Goal: Transaction & Acquisition: Purchase product/service

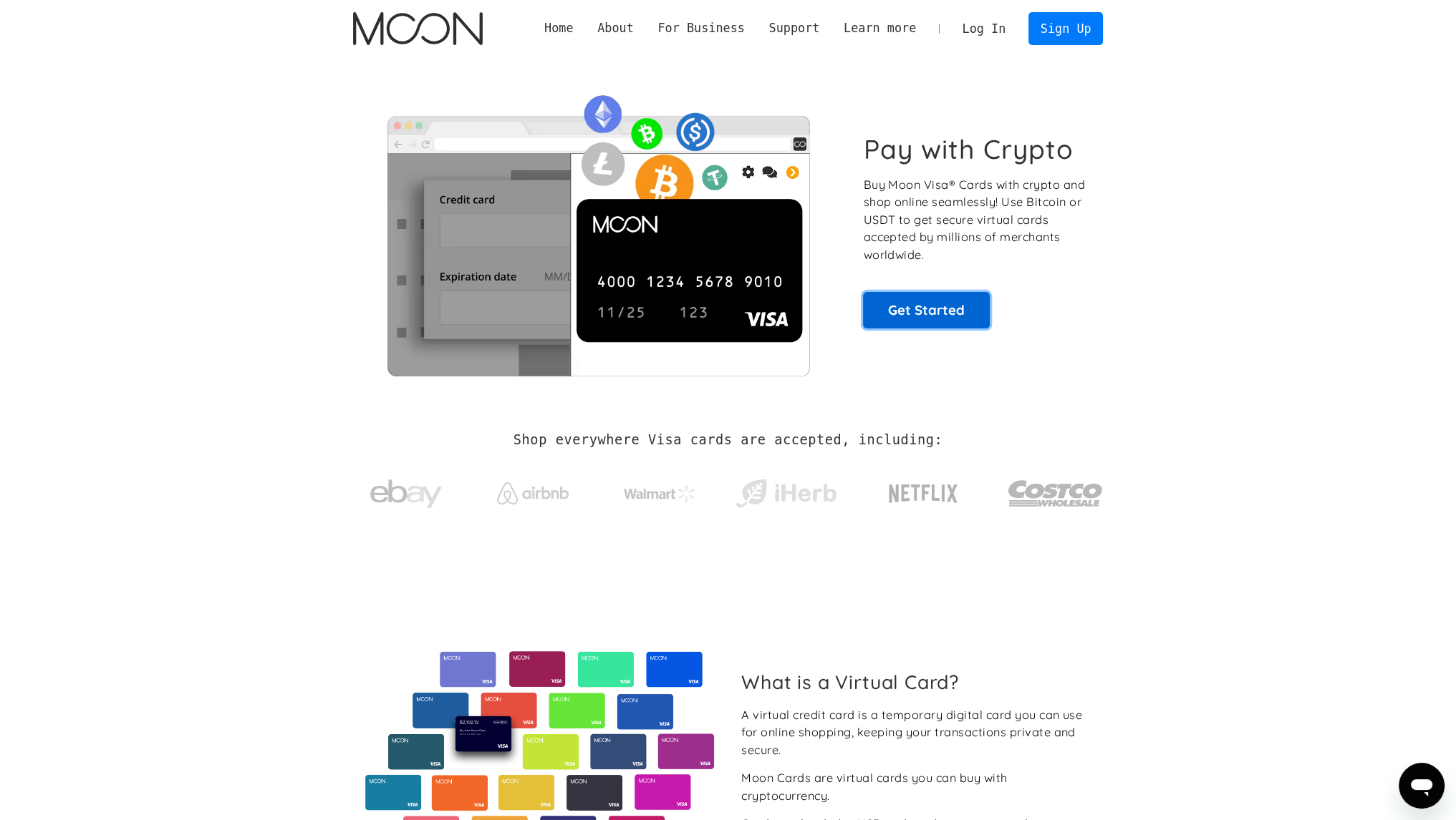
click at [915, 305] on link "Get Started" at bounding box center [926, 310] width 127 height 36
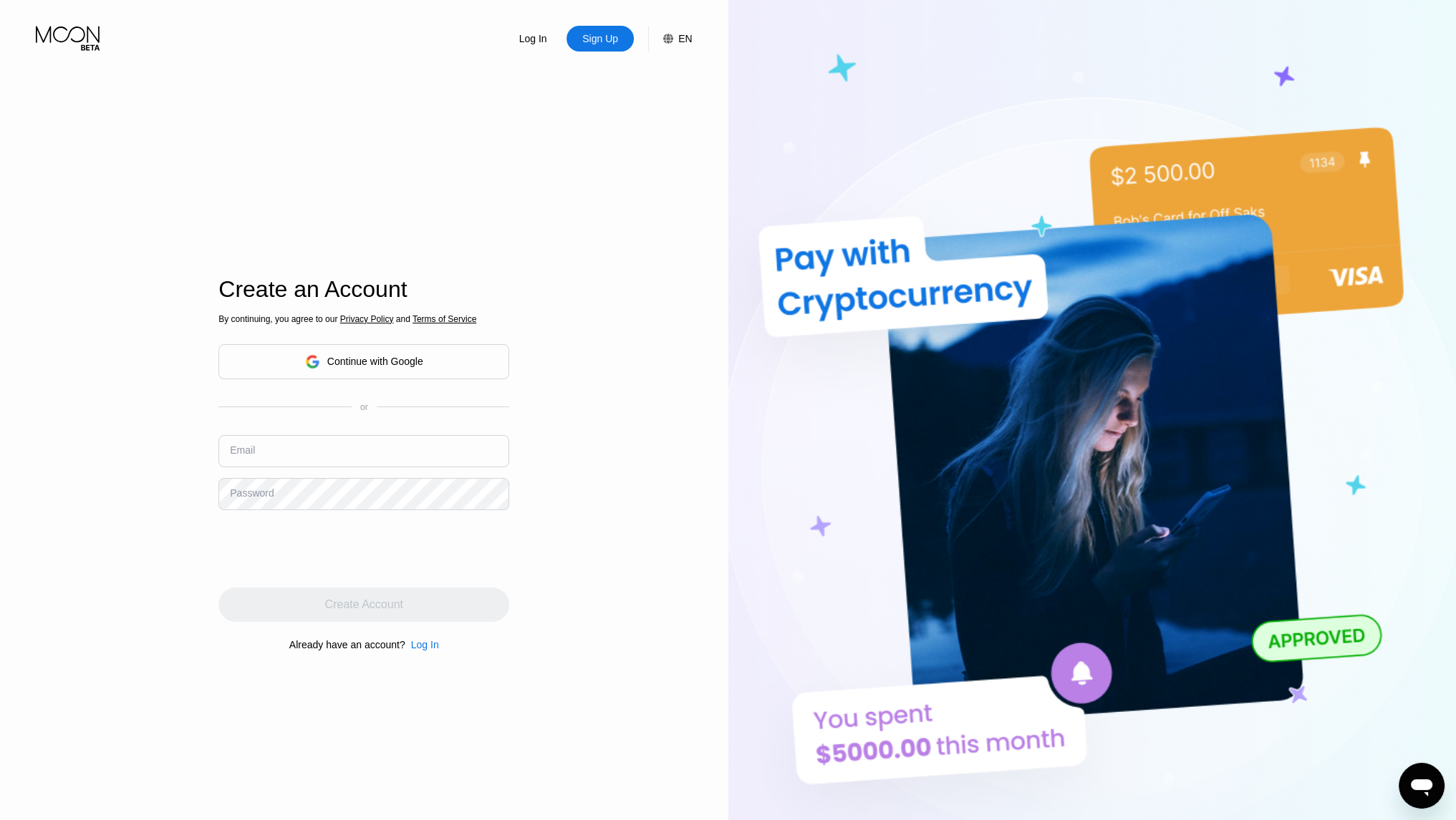
click at [307, 453] on input "text" at bounding box center [363, 451] width 291 height 32
type input "[EMAIL_ADDRESS][DOMAIN_NAME]"
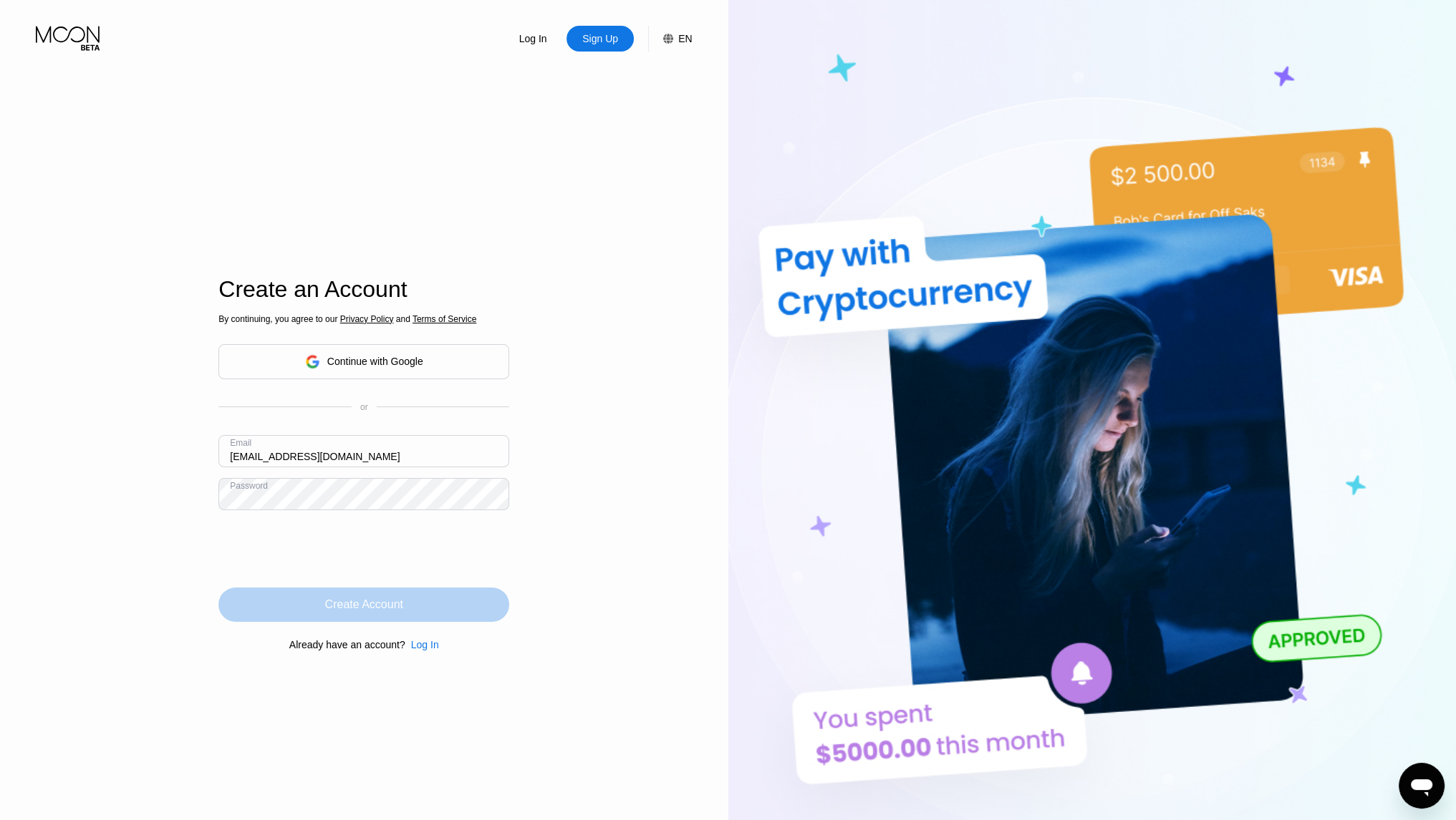
click at [365, 602] on div "Create Account" at bounding box center [364, 605] width 78 height 14
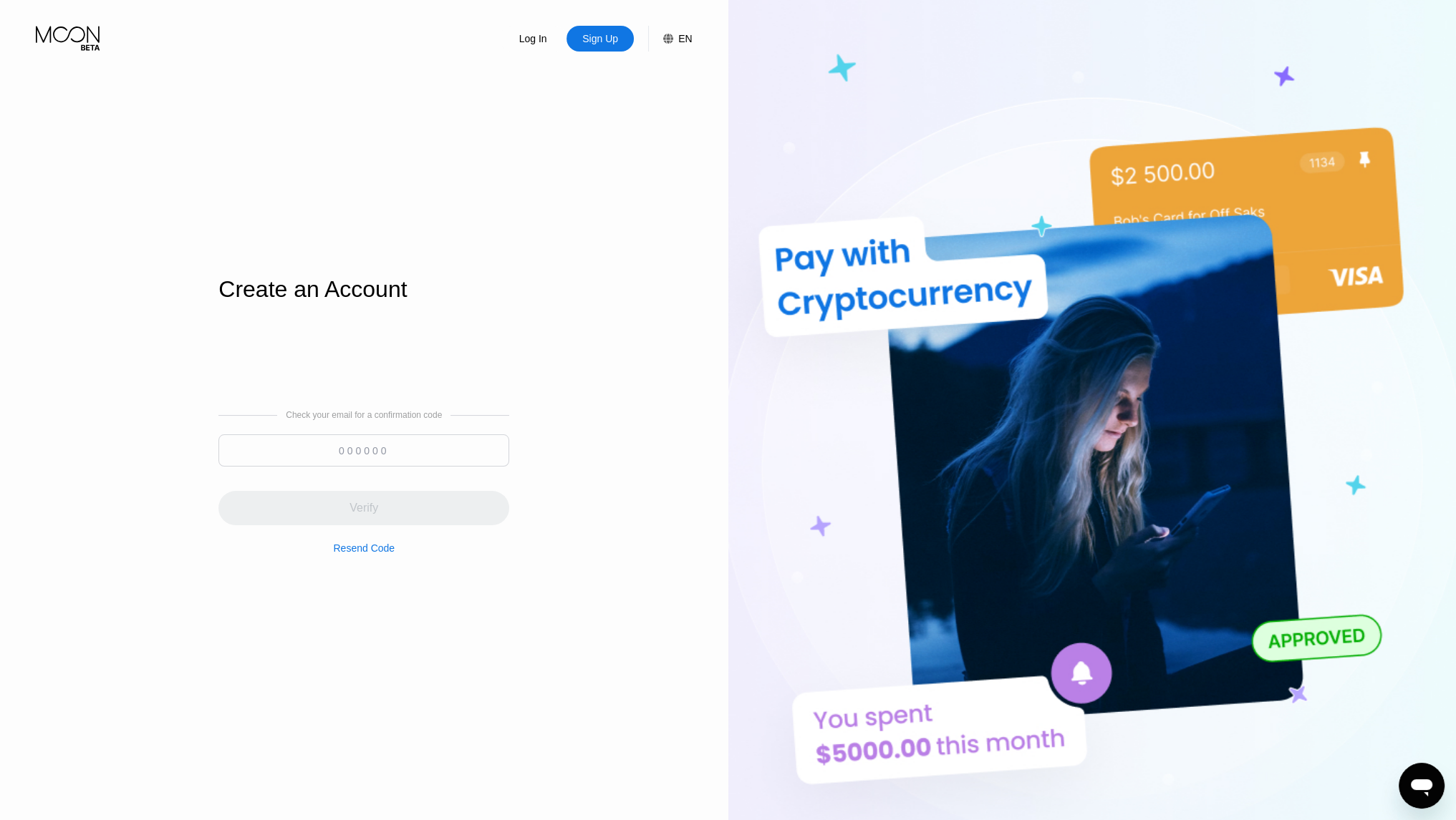
click at [327, 455] on input at bounding box center [363, 450] width 291 height 32
paste input "309925"
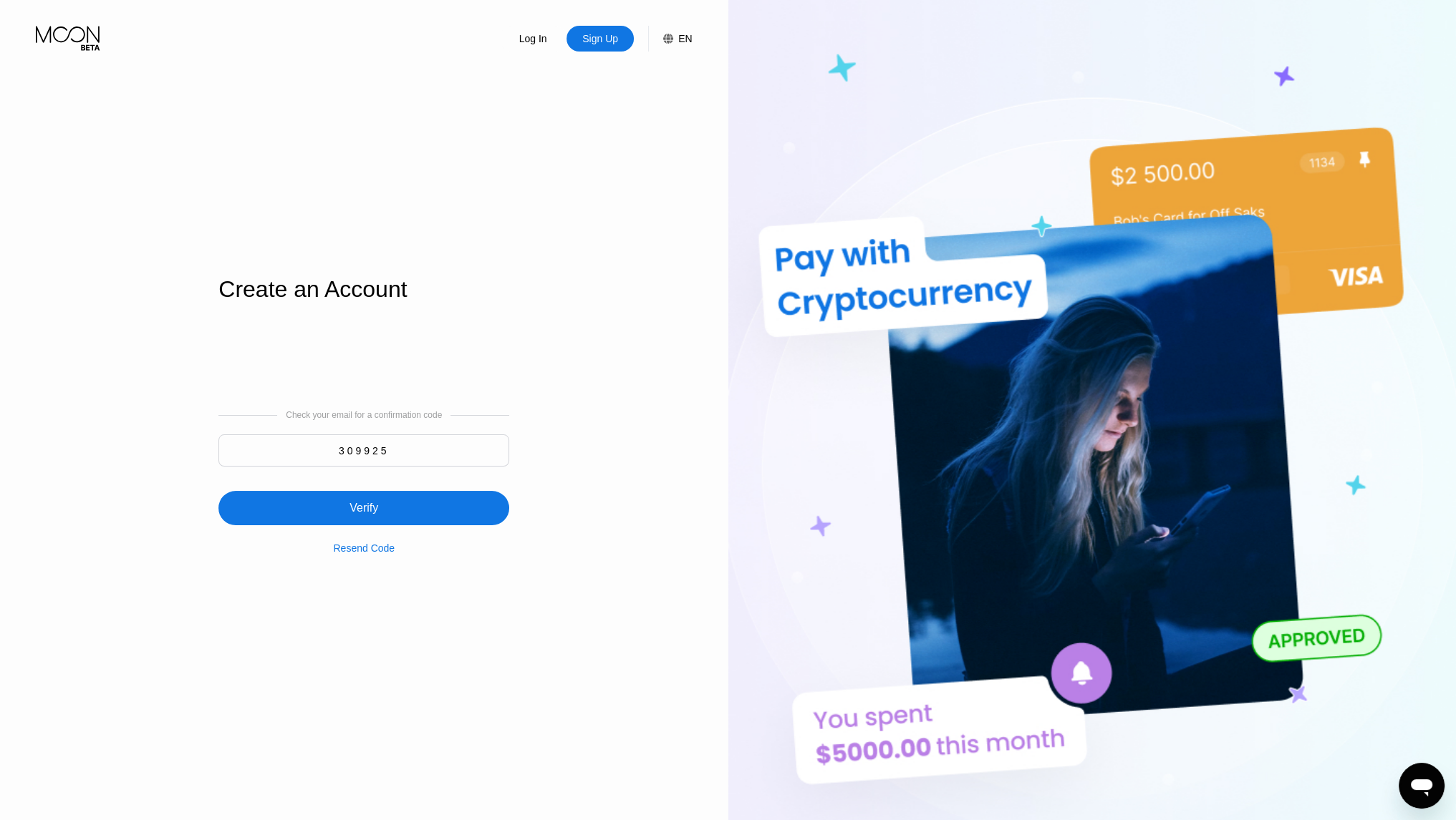
type input "309925"
click at [360, 507] on div "Verify" at bounding box center [364, 508] width 29 height 14
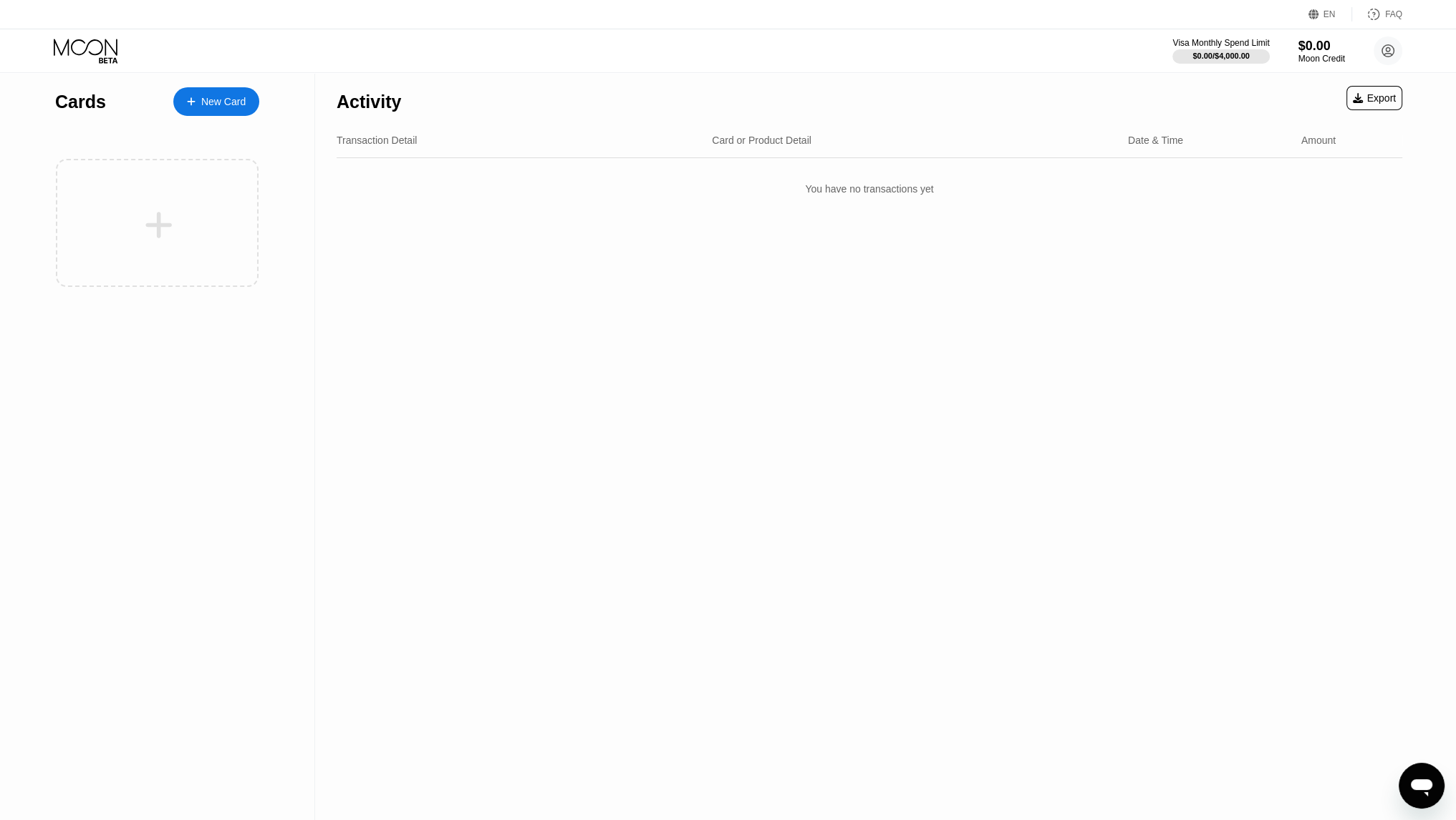
click at [200, 93] on div "New Card" at bounding box center [216, 101] width 86 height 29
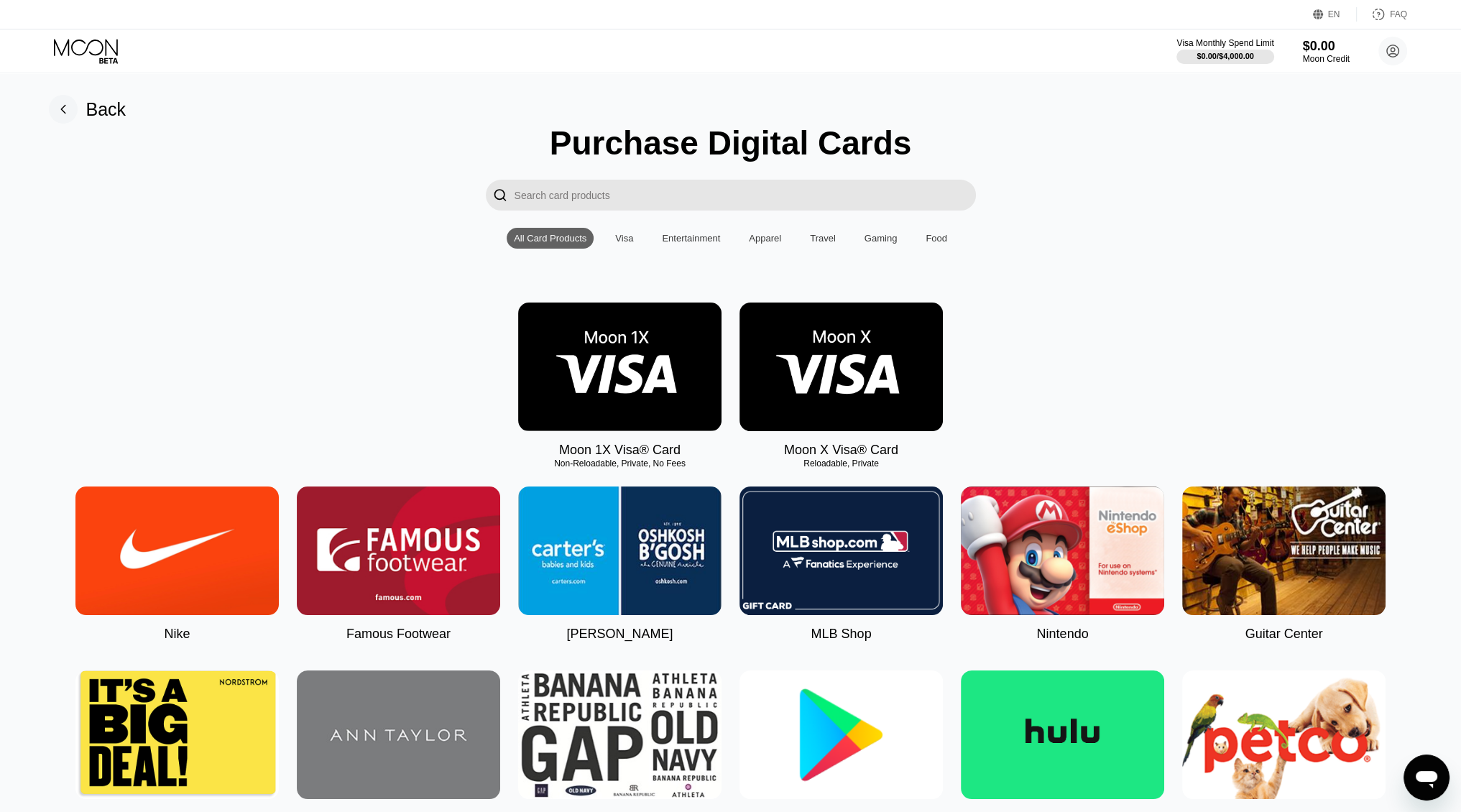
click at [624, 242] on div "Visa" at bounding box center [624, 238] width 18 height 11
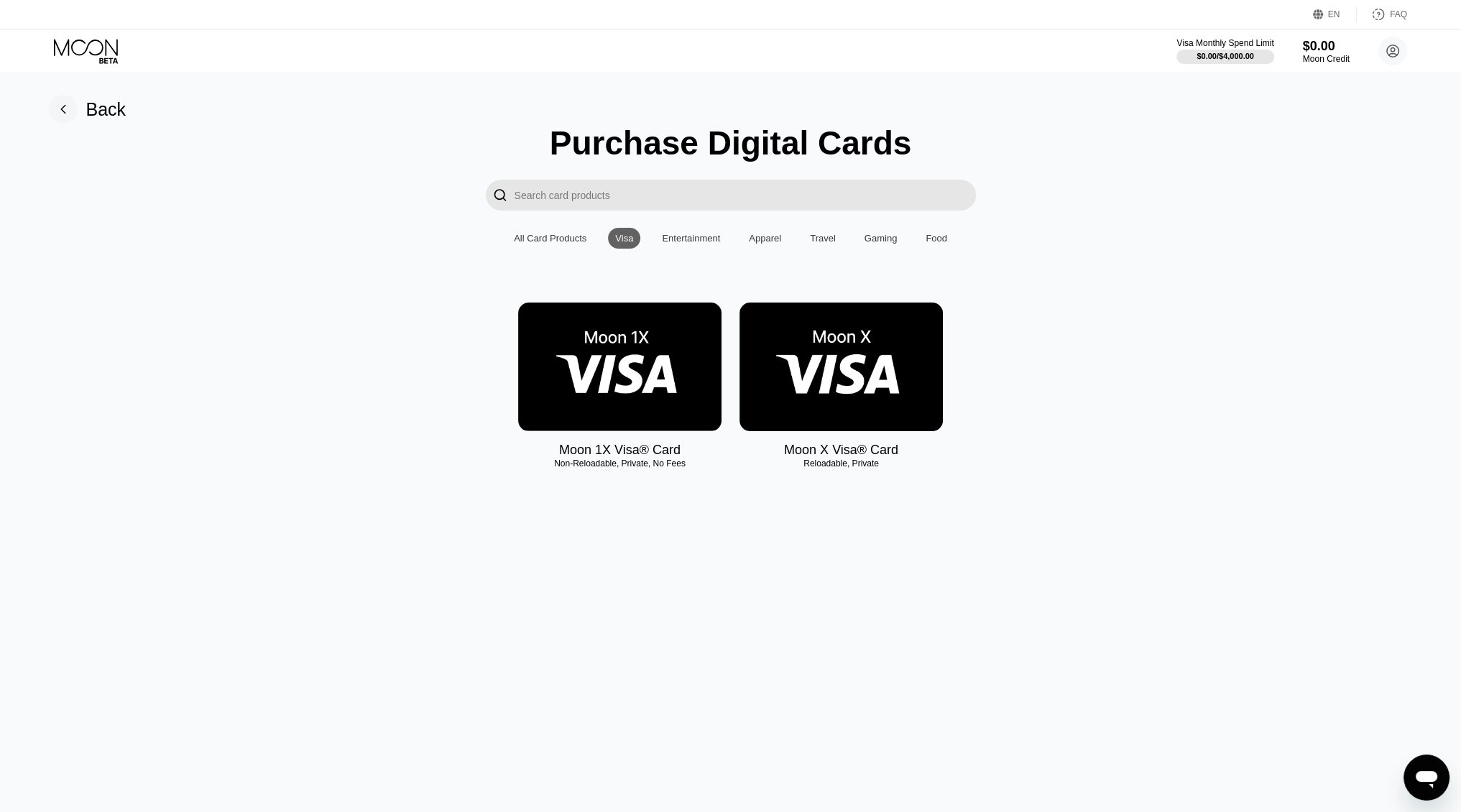
click at [552, 235] on div "All Card Products" at bounding box center [550, 238] width 87 height 21
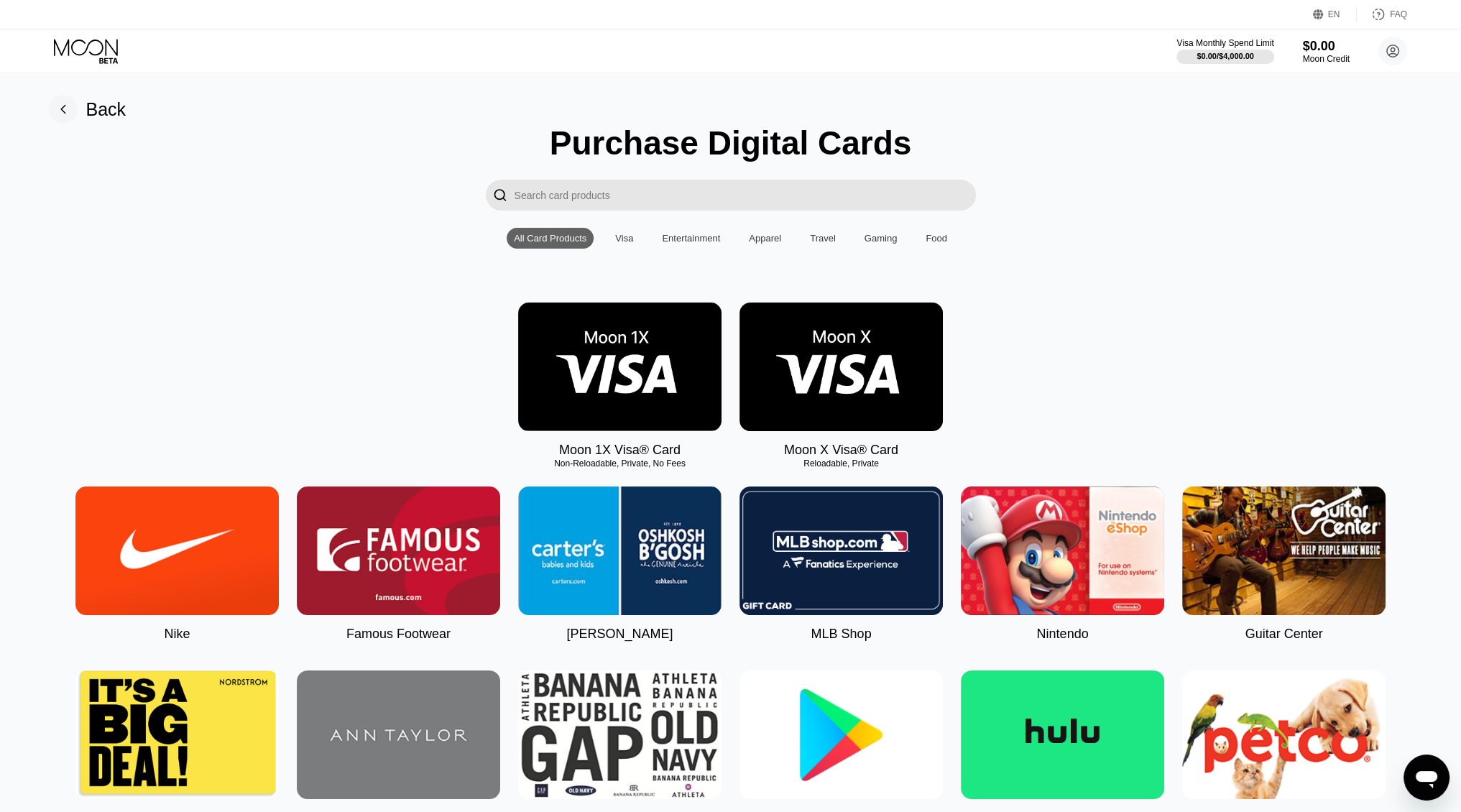
click at [627, 242] on div "Visa" at bounding box center [624, 238] width 18 height 11
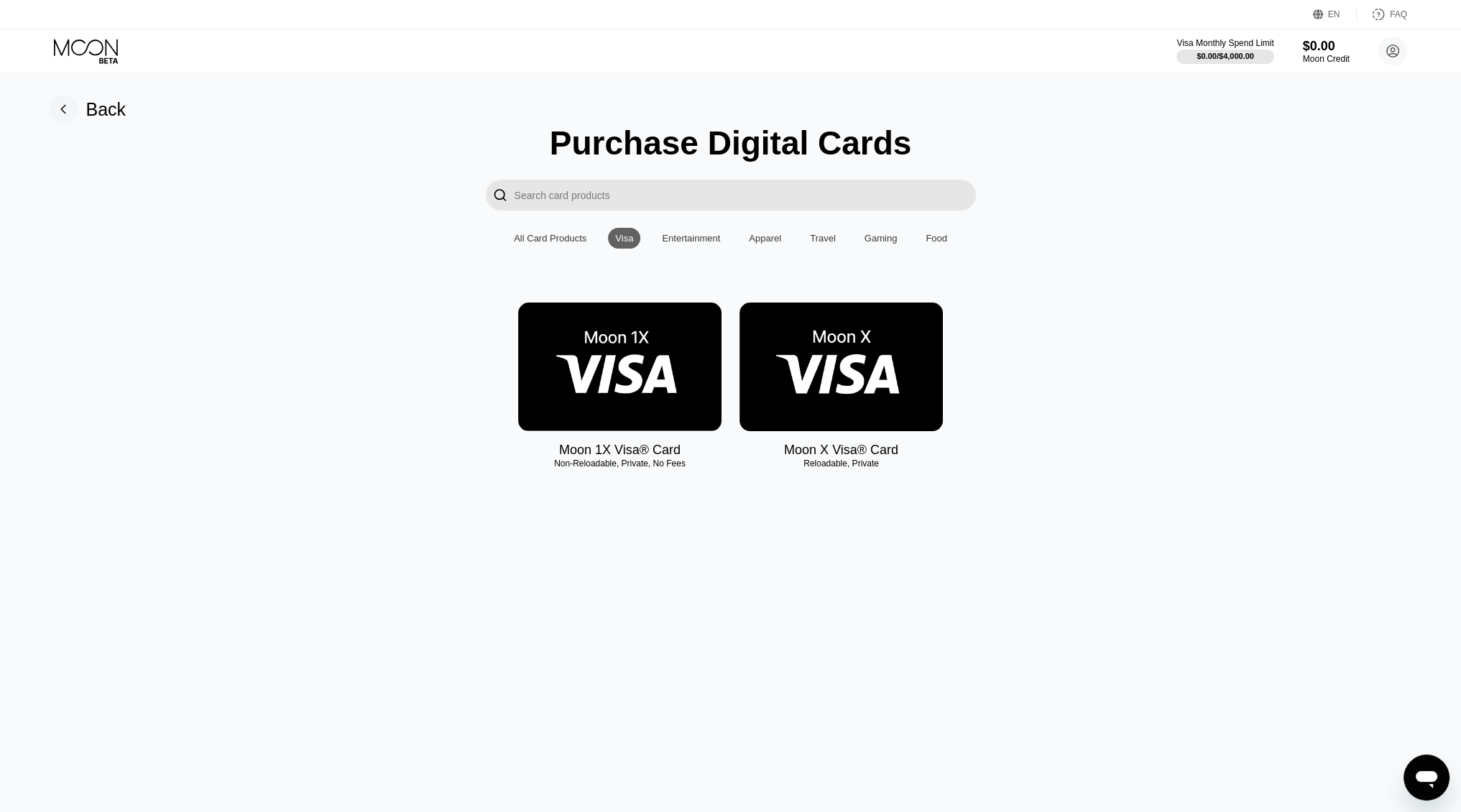
click at [529, 249] on div "All Card Products" at bounding box center [550, 238] width 87 height 21
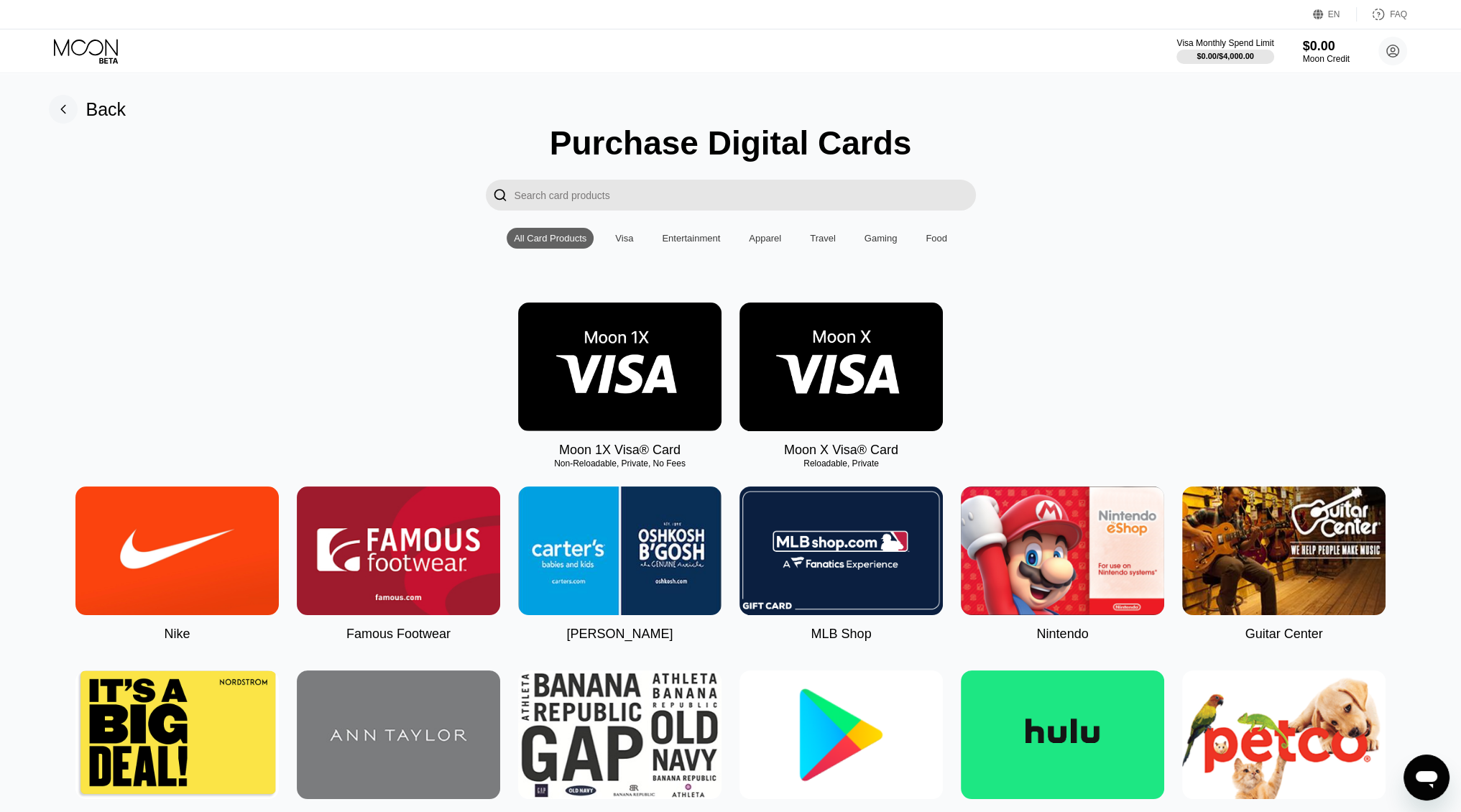
click at [625, 244] on div "Visa" at bounding box center [624, 238] width 18 height 11
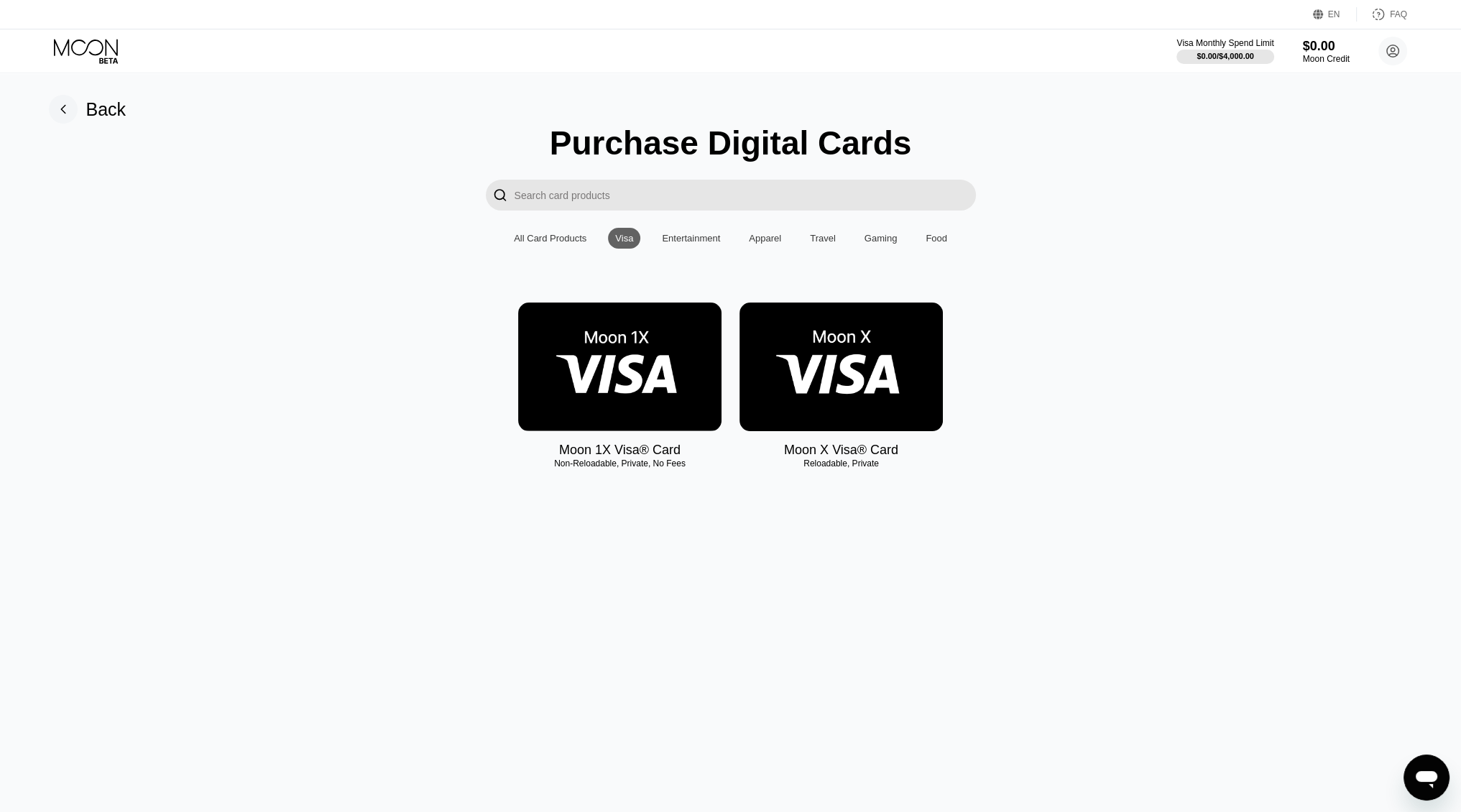
click at [564, 236] on div "All Card Products" at bounding box center [550, 238] width 73 height 11
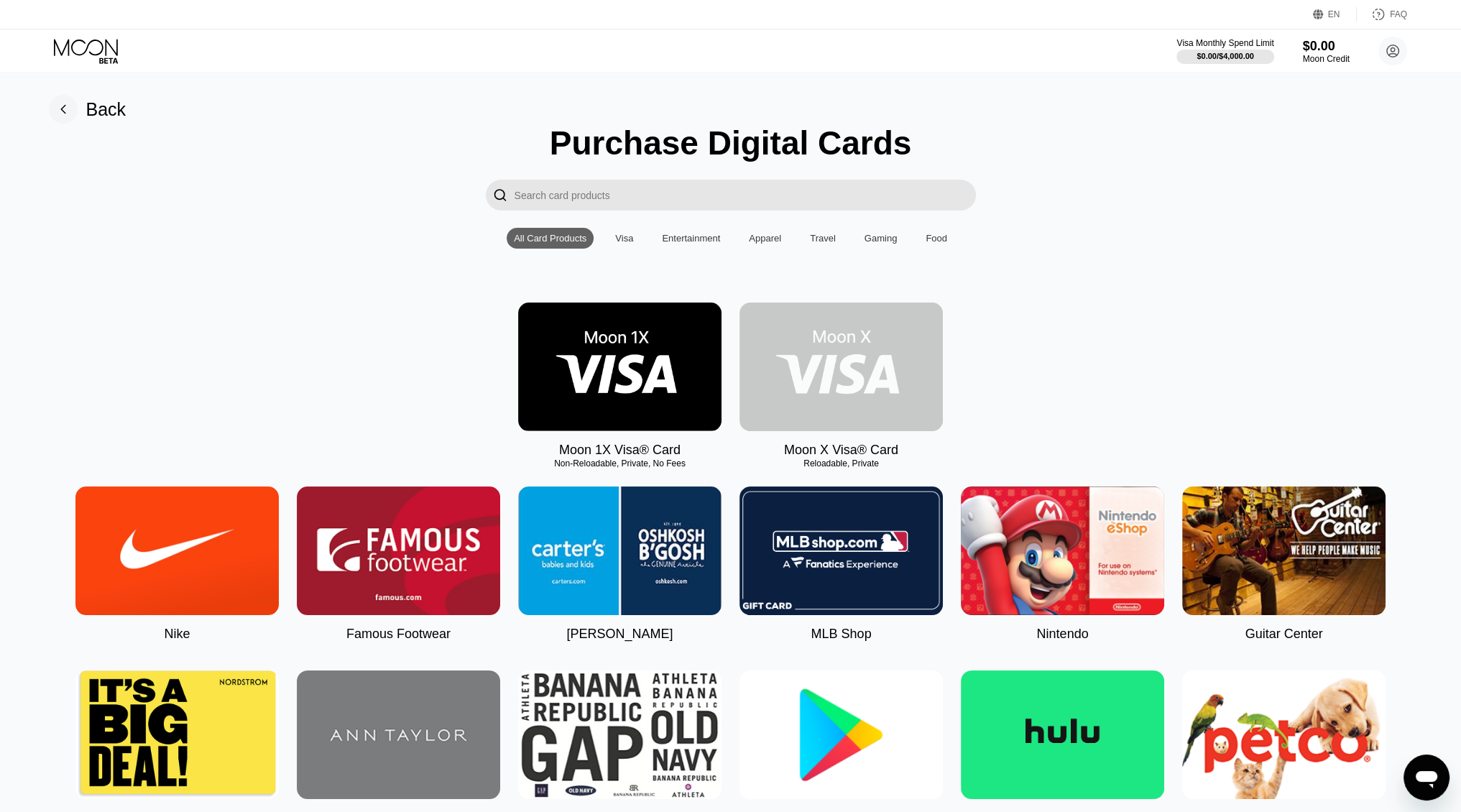
click at [854, 383] on img at bounding box center [841, 367] width 203 height 129
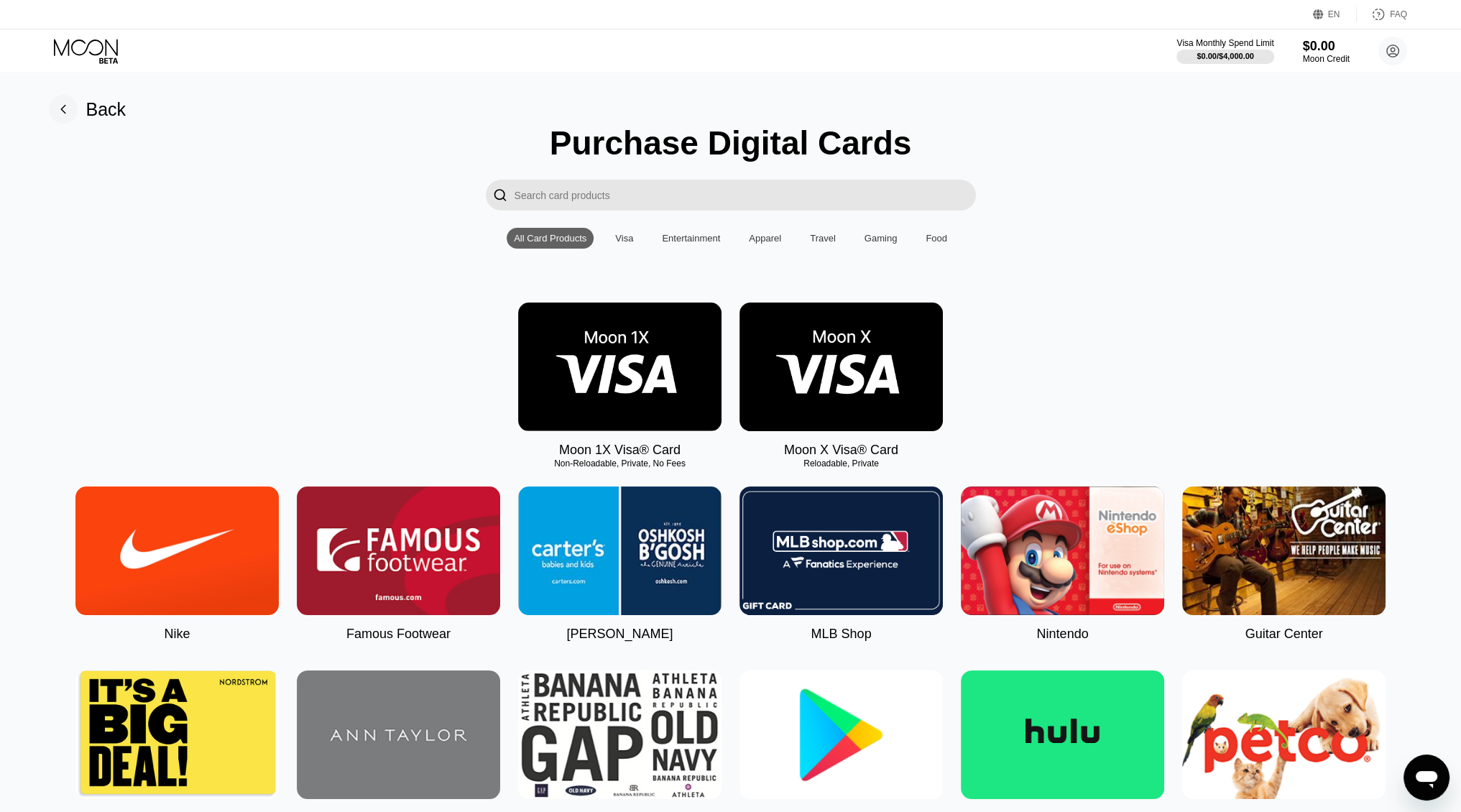
click at [626, 239] on div "Visa" at bounding box center [624, 238] width 18 height 11
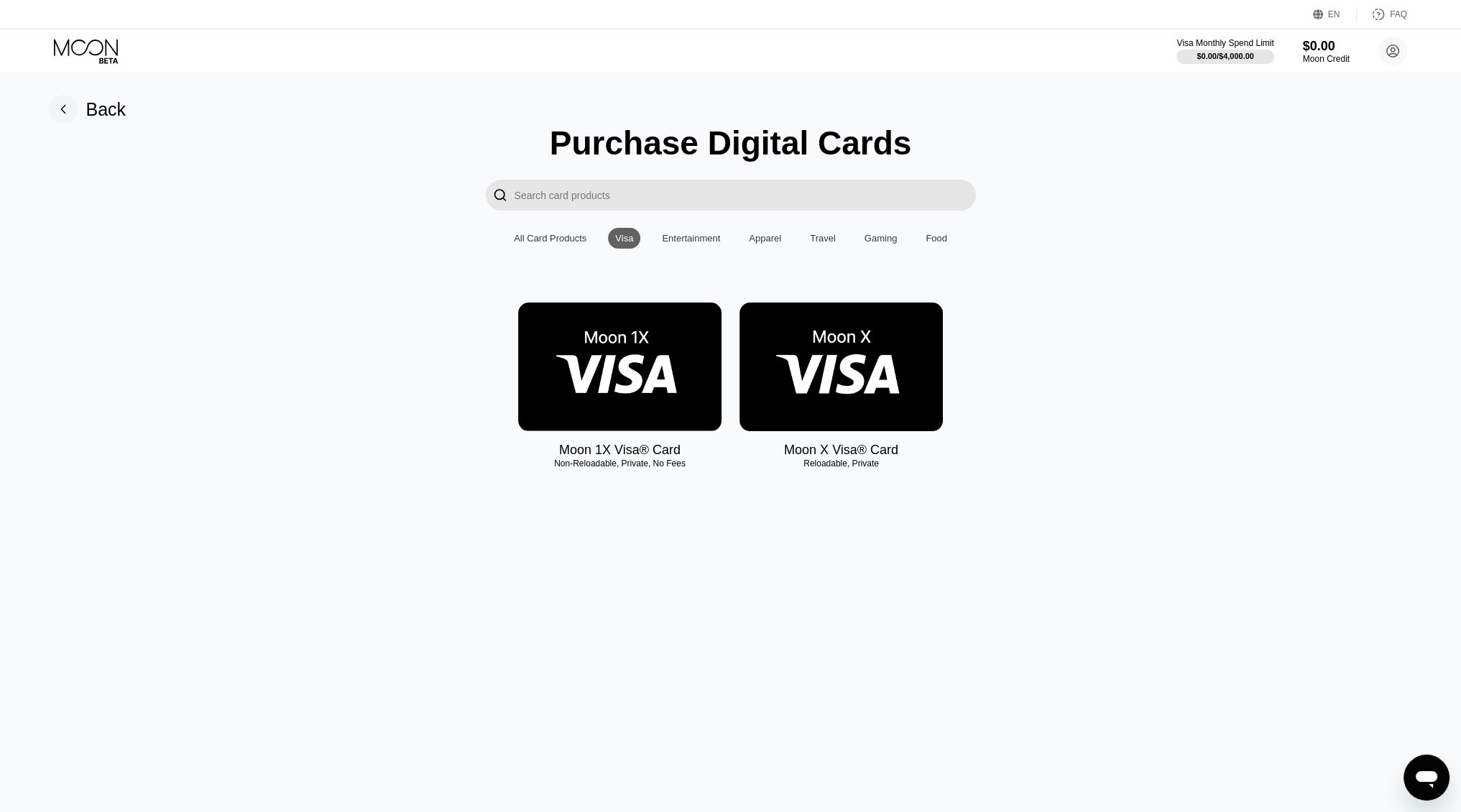
click at [547, 243] on div "All Card Products" at bounding box center [550, 238] width 73 height 11
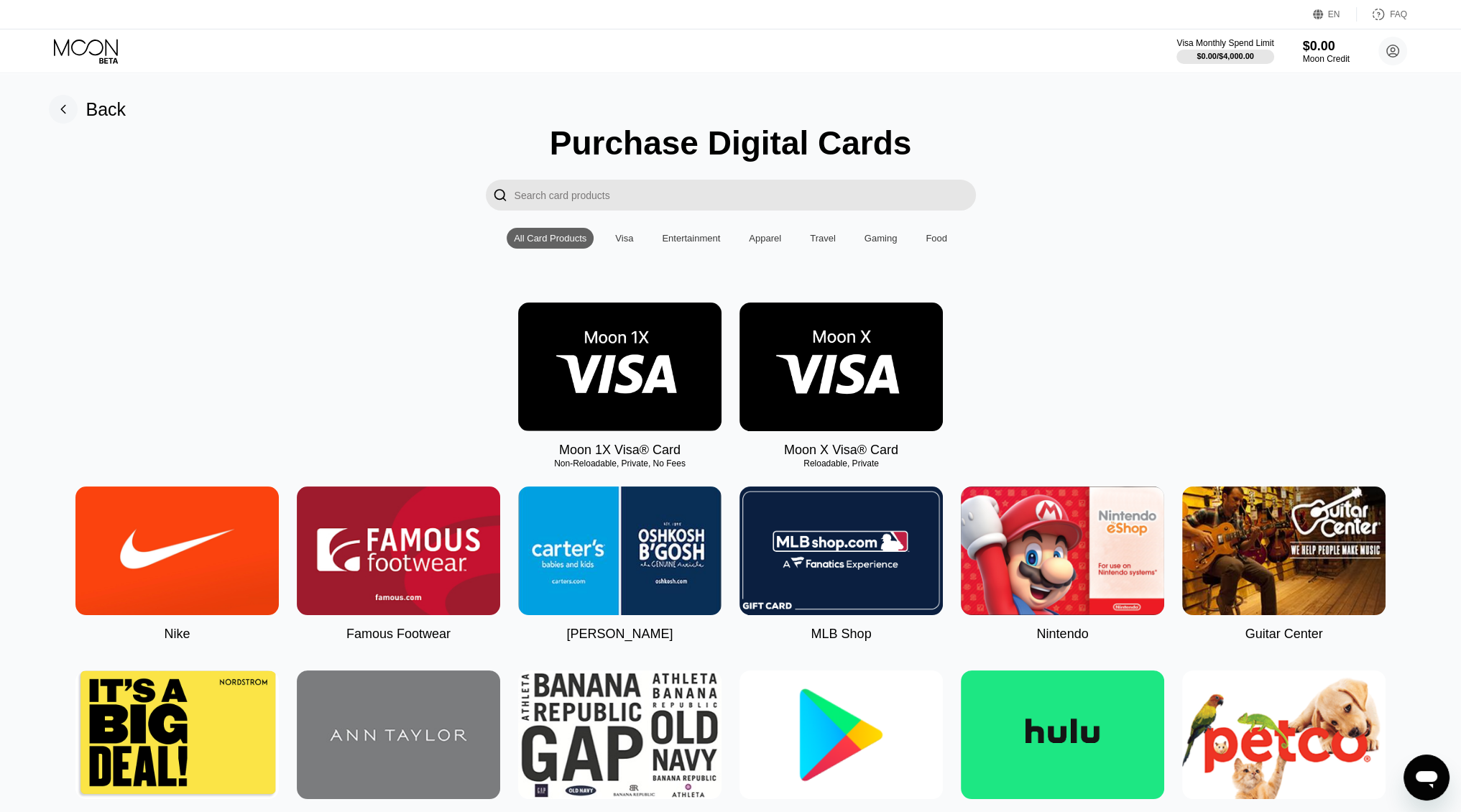
click at [847, 365] on img at bounding box center [841, 367] width 203 height 129
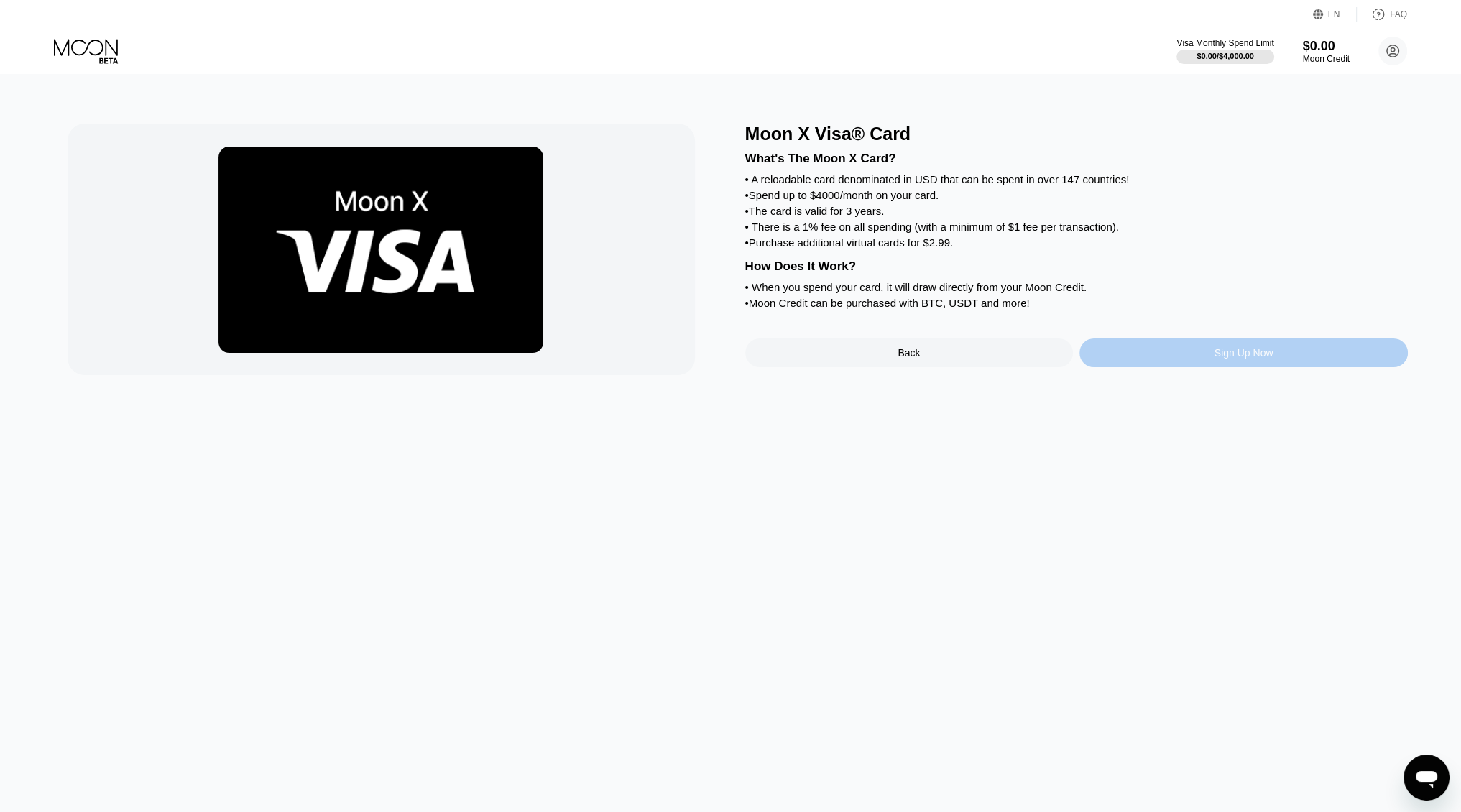
click at [1232, 359] on div "Sign Up Now" at bounding box center [1243, 352] width 59 height 12
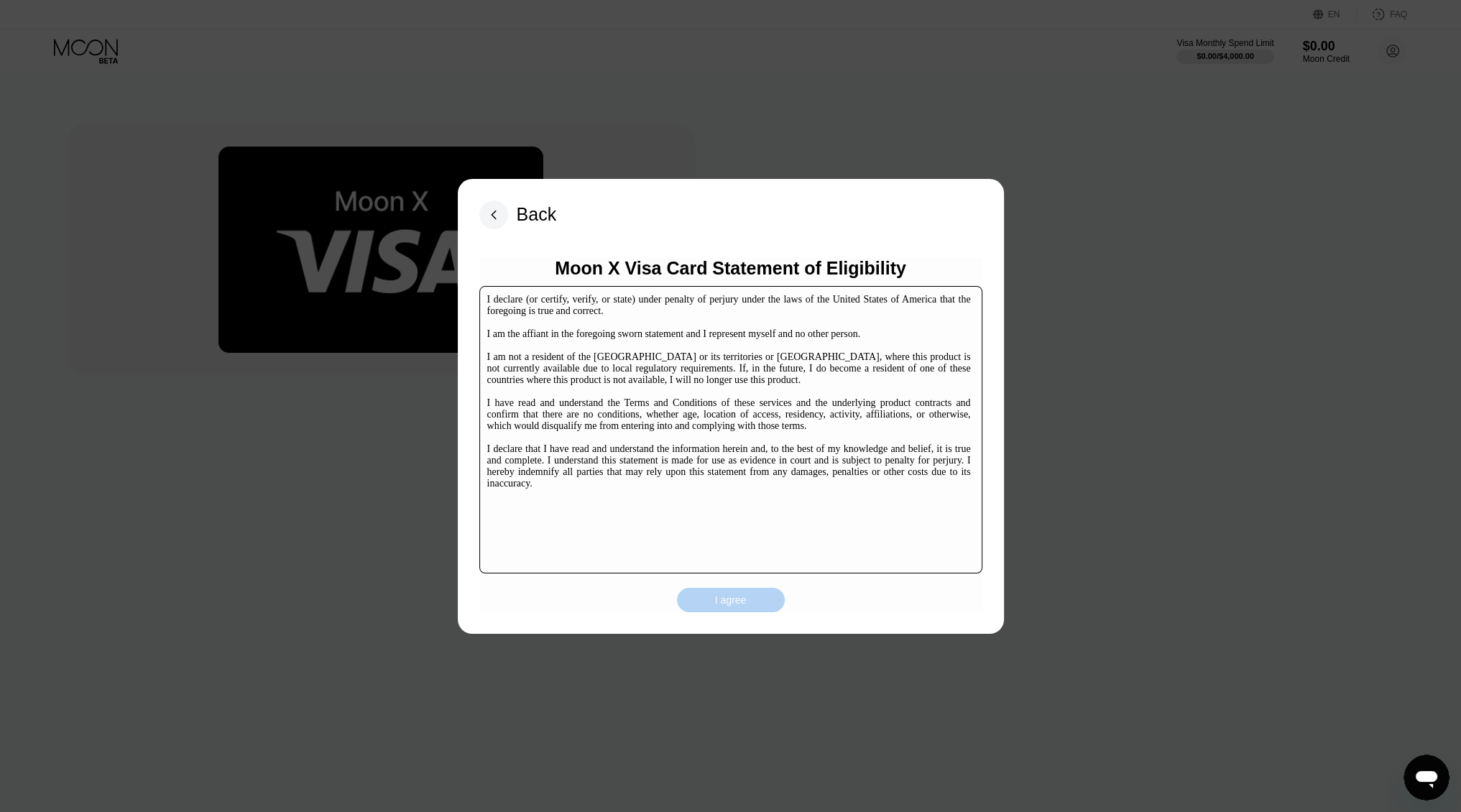
click at [724, 600] on div "I agree" at bounding box center [731, 599] width 31 height 13
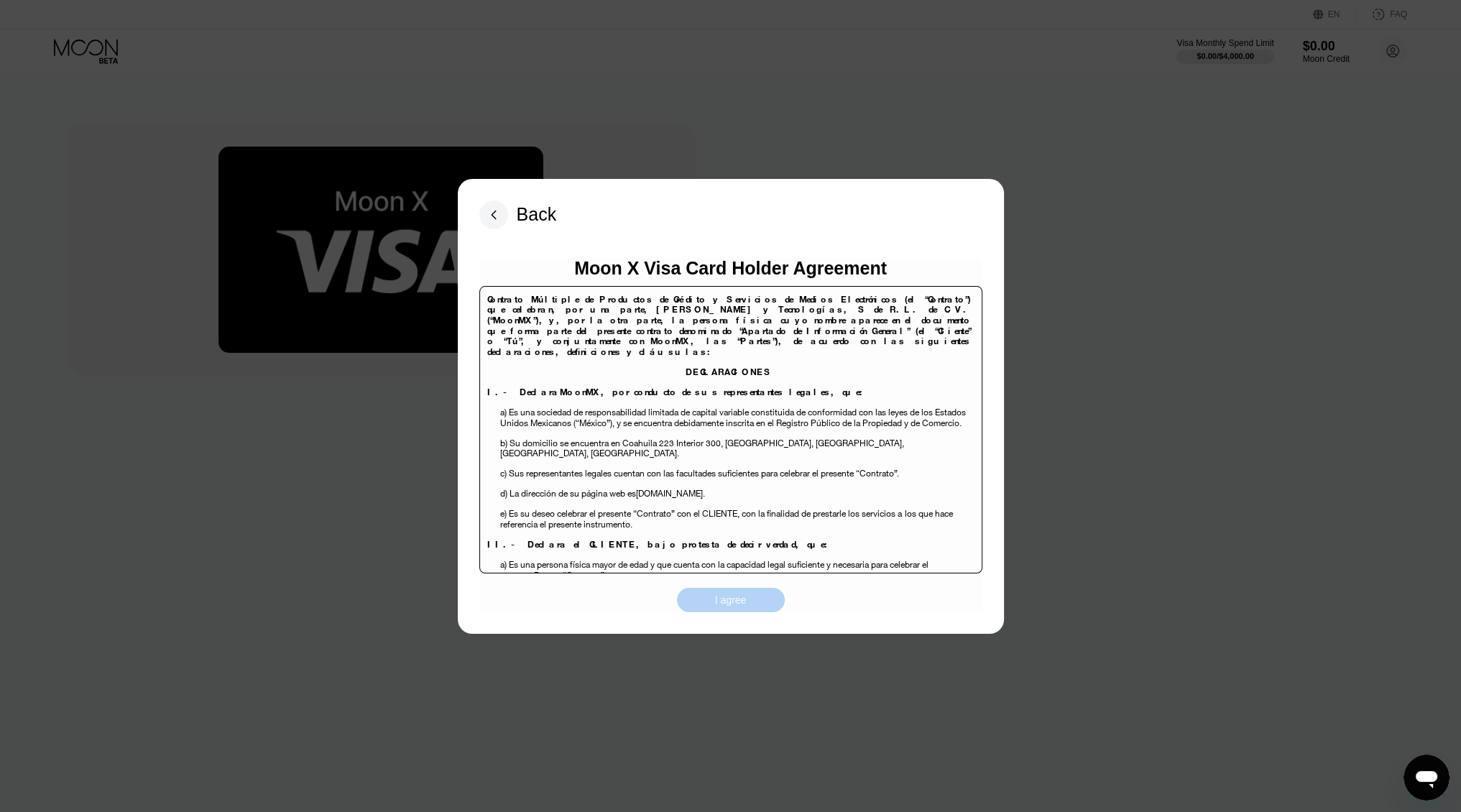
click at [724, 600] on div "I agree" at bounding box center [731, 599] width 31 height 13
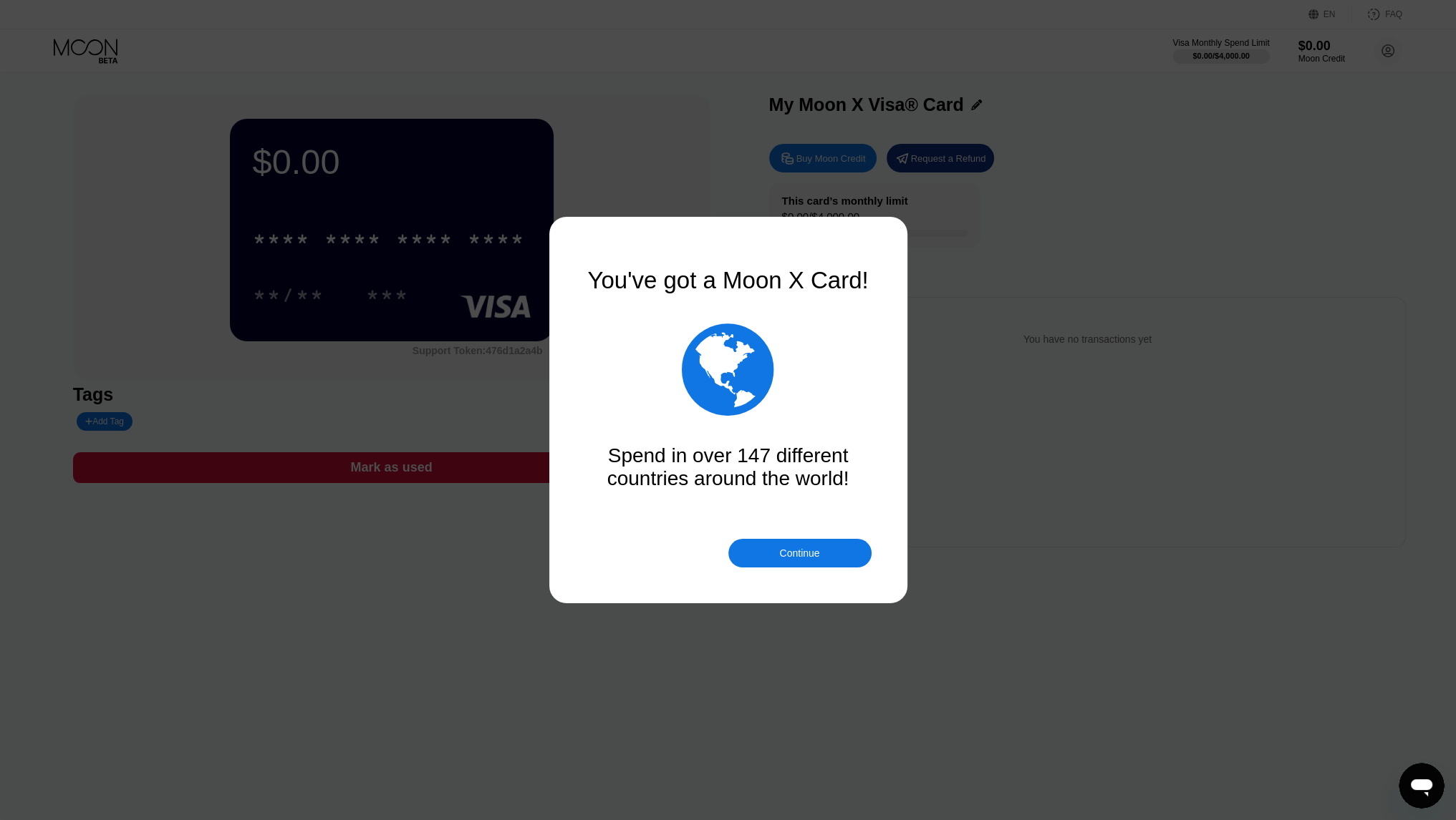
click at [813, 549] on div "Continue" at bounding box center [799, 553] width 40 height 12
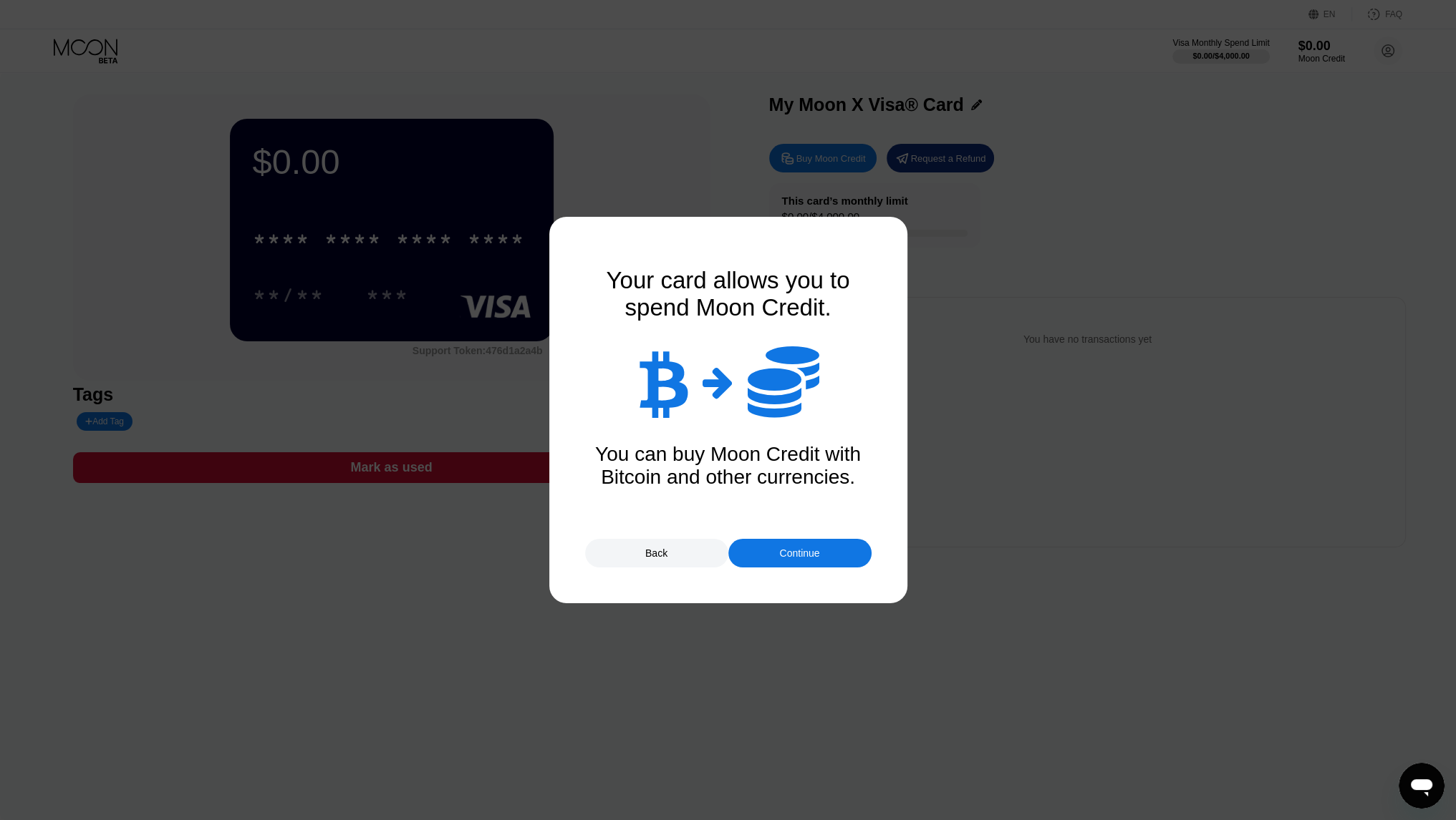
click at [786, 556] on div "Continue" at bounding box center [799, 553] width 40 height 12
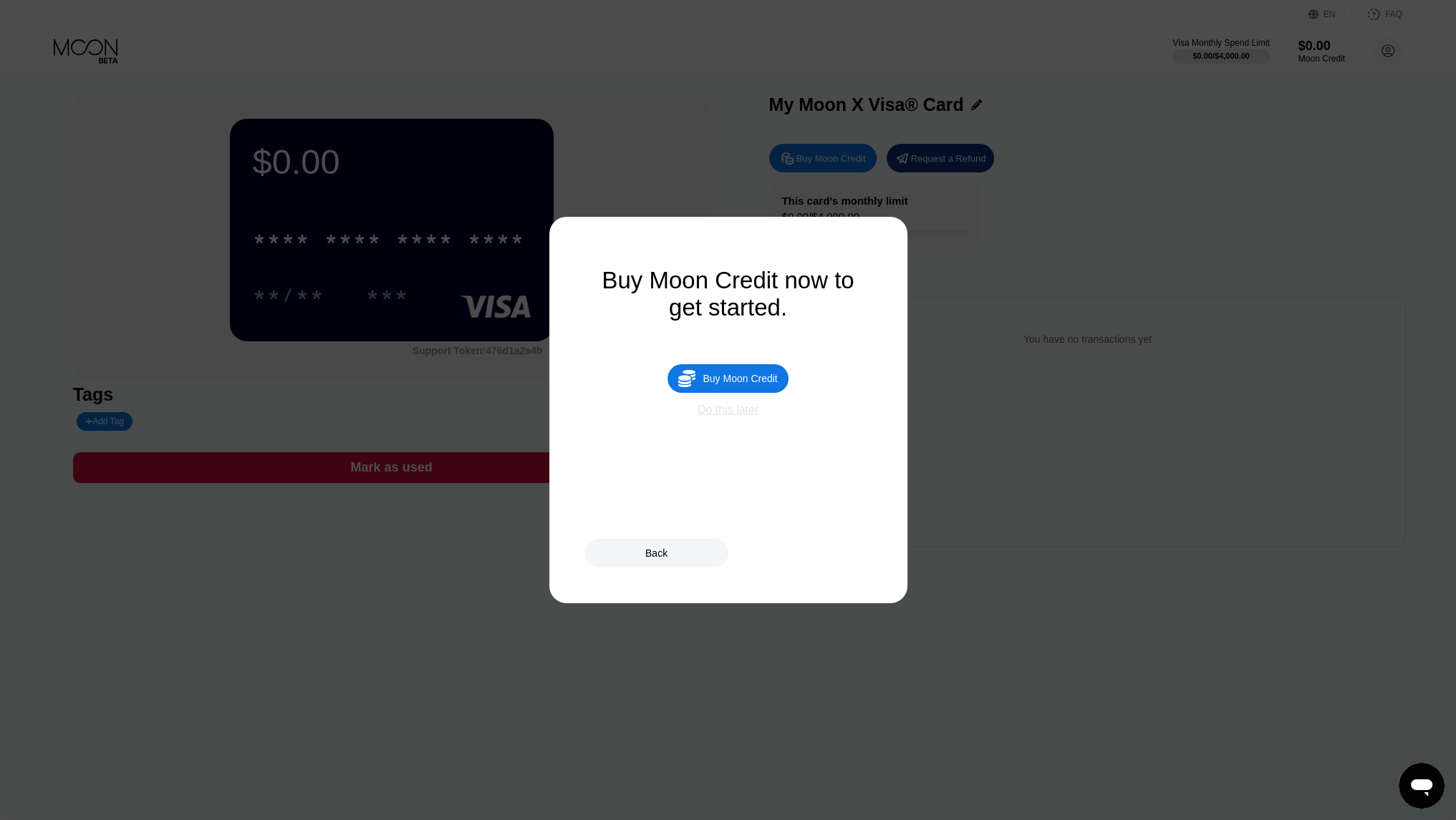
click at [733, 417] on div "Do this later" at bounding box center [728, 410] width 61 height 13
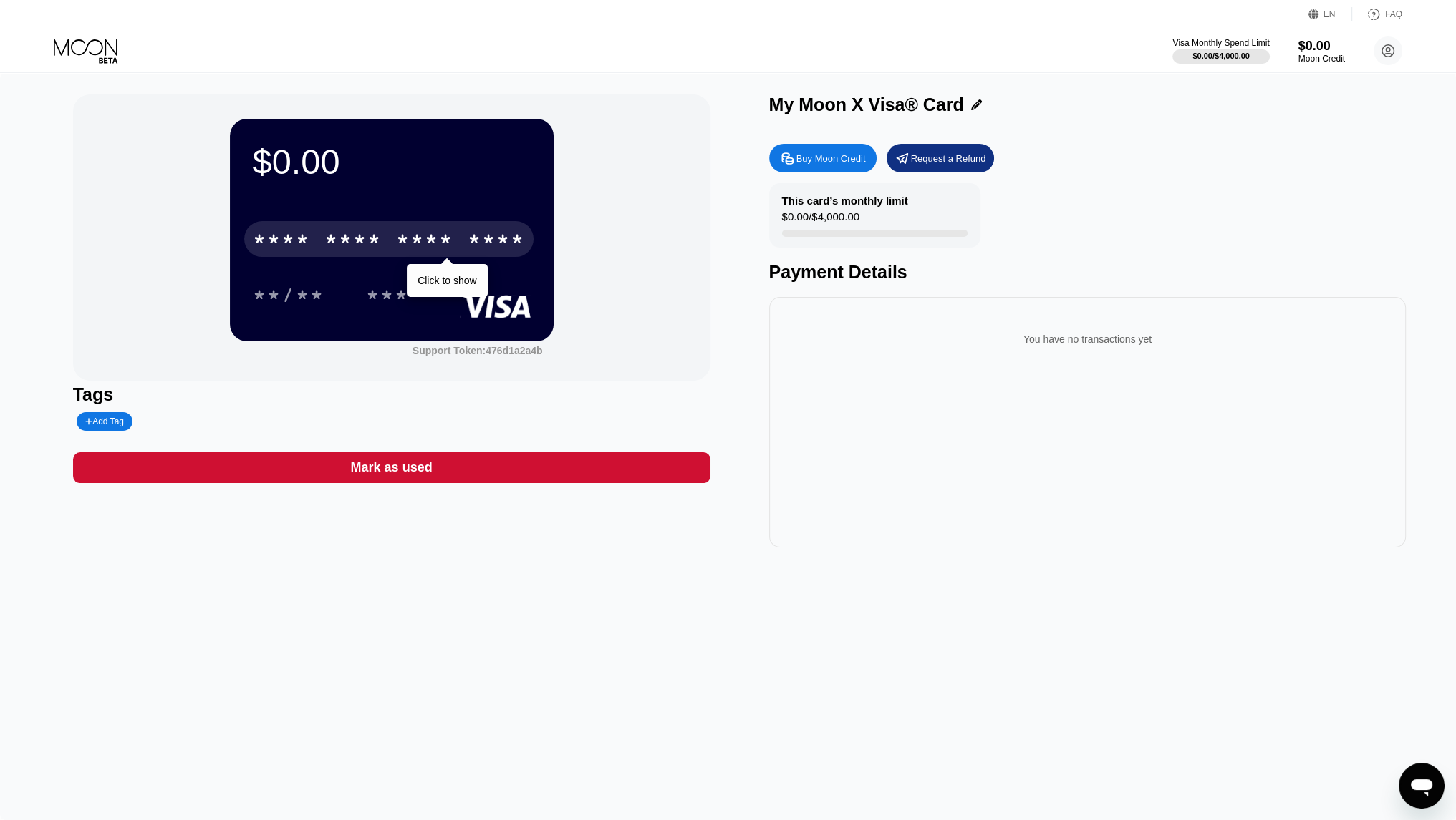
click at [404, 244] on div "* * * *" at bounding box center [425, 241] width 58 height 23
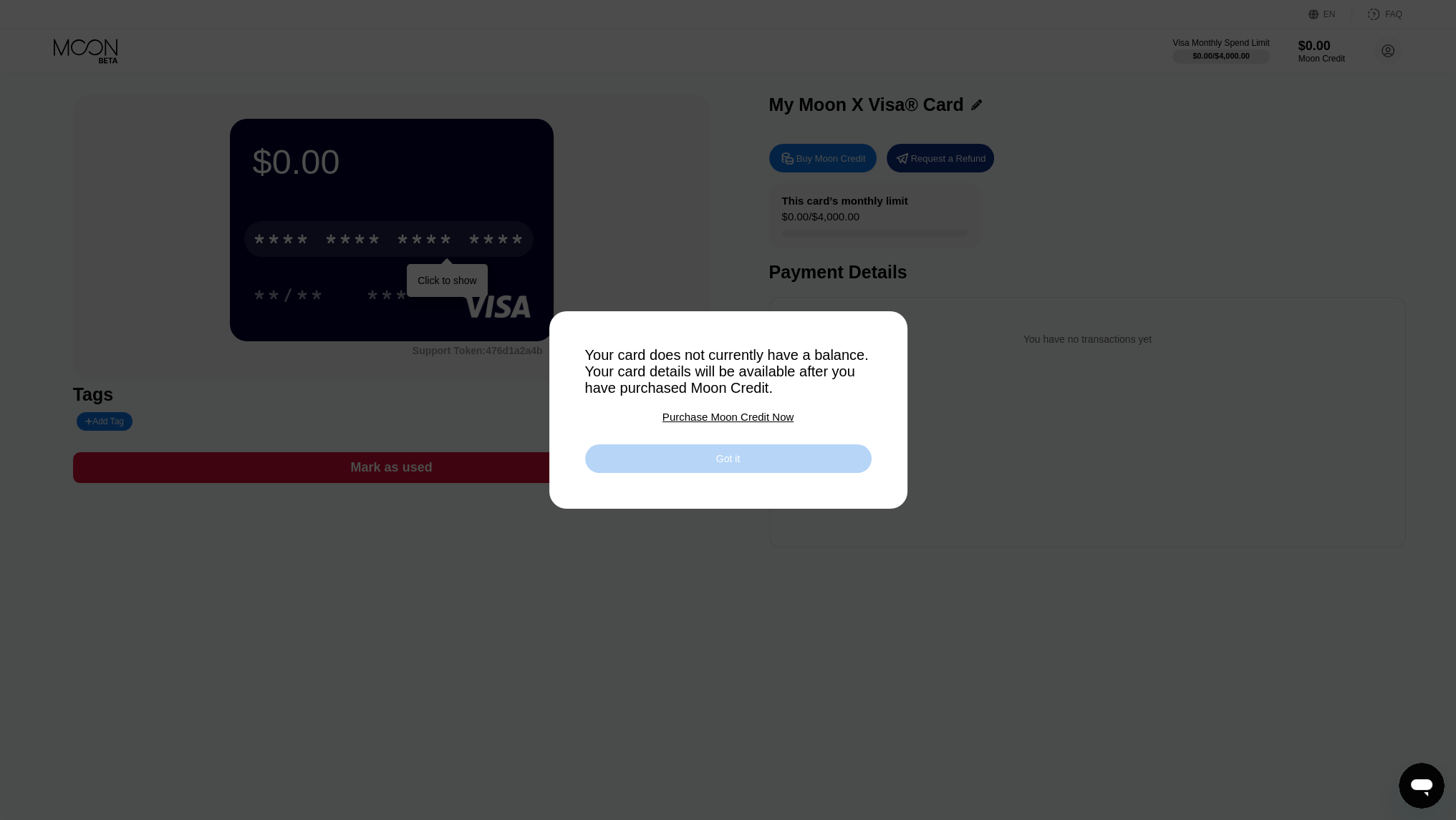
click at [740, 460] on div "Got it" at bounding box center [728, 459] width 23 height 13
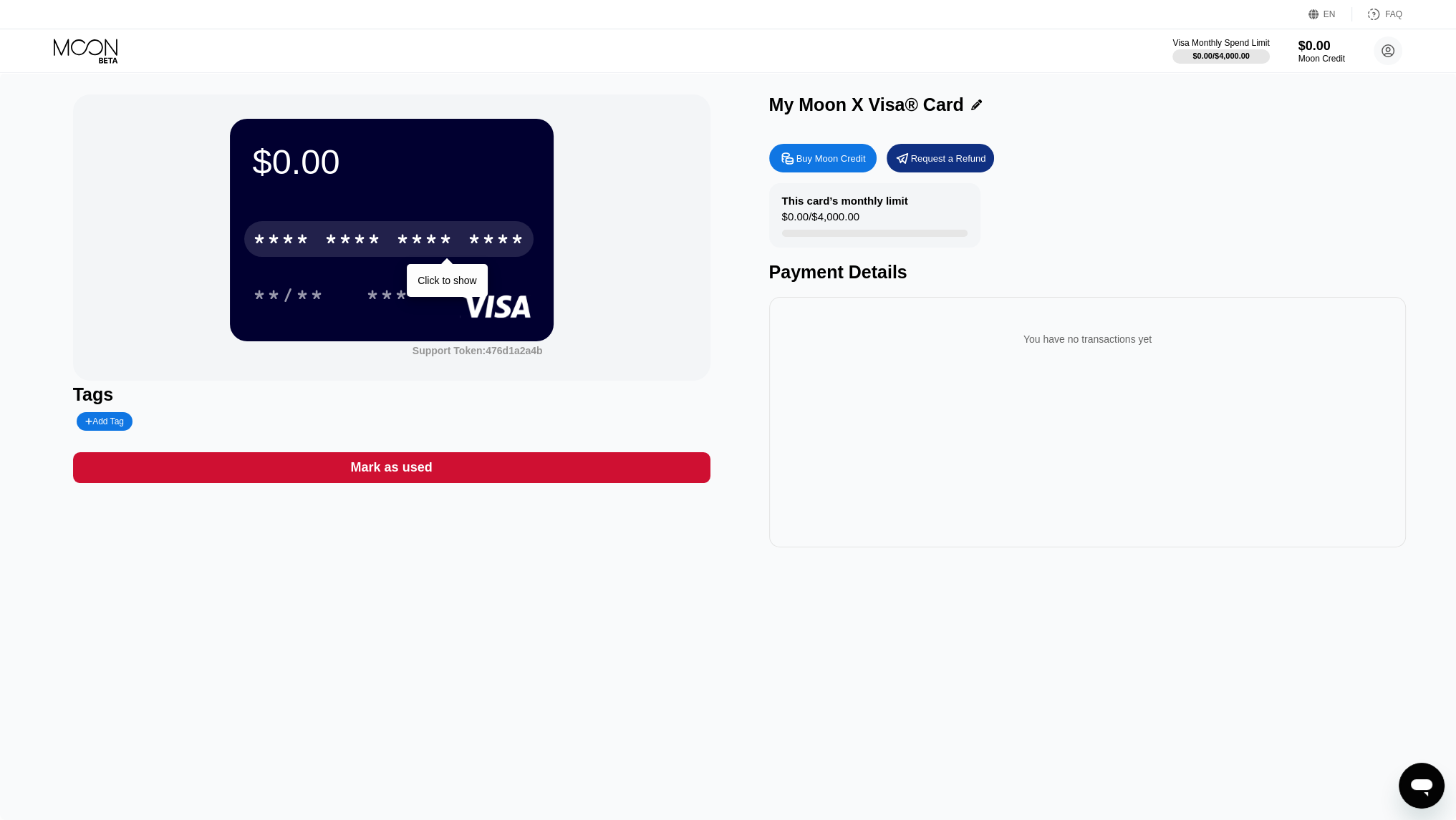
click at [823, 158] on div "Buy Moon Credit" at bounding box center [830, 159] width 69 height 12
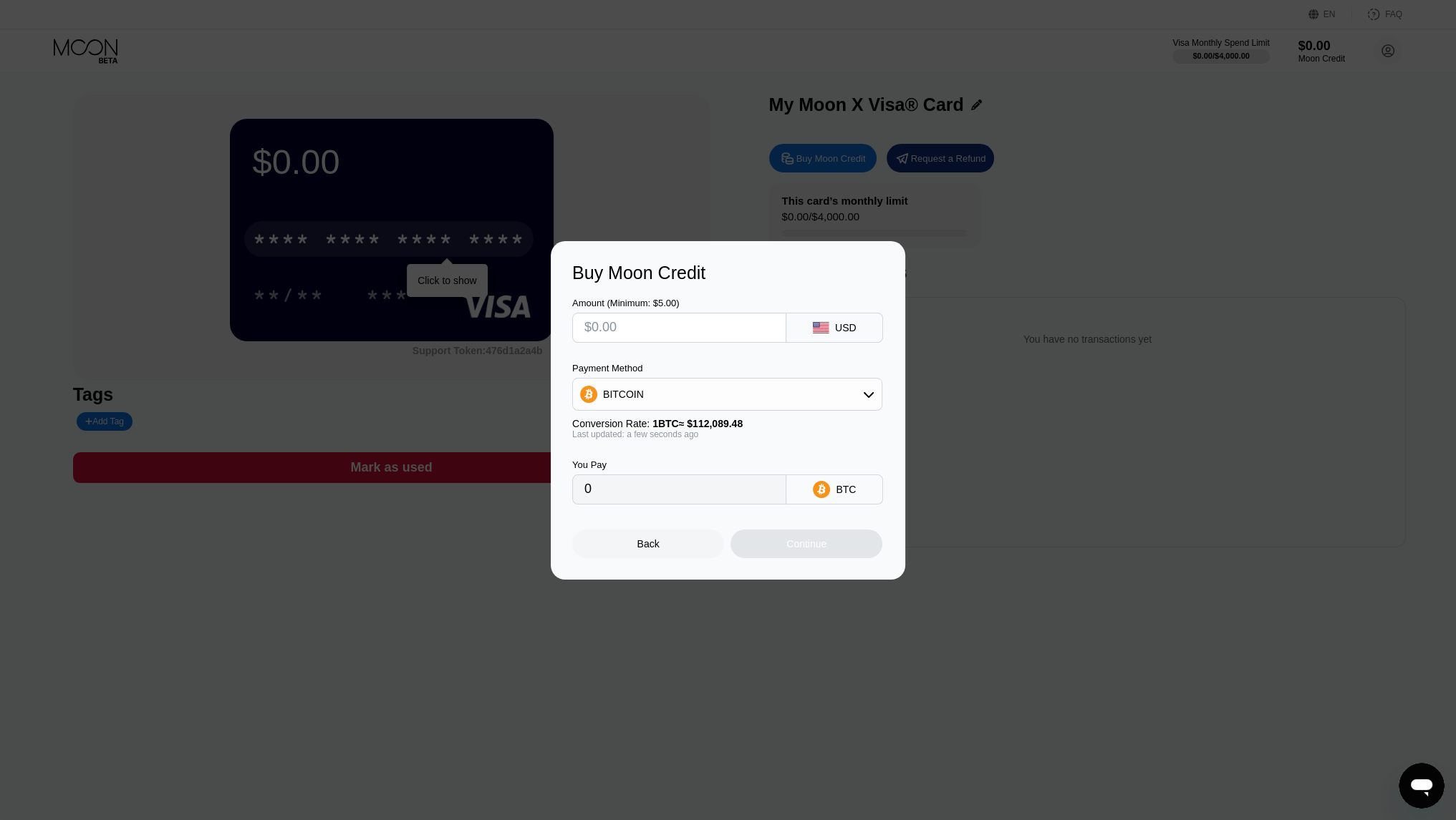
click at [739, 390] on div "BITCOIN" at bounding box center [727, 394] width 308 height 29
click at [662, 467] on span "USDT on TRON" at bounding box center [643, 465] width 72 height 12
type input "0.00"
click at [675, 322] on input "text" at bounding box center [679, 328] width 190 height 29
type input "$4"
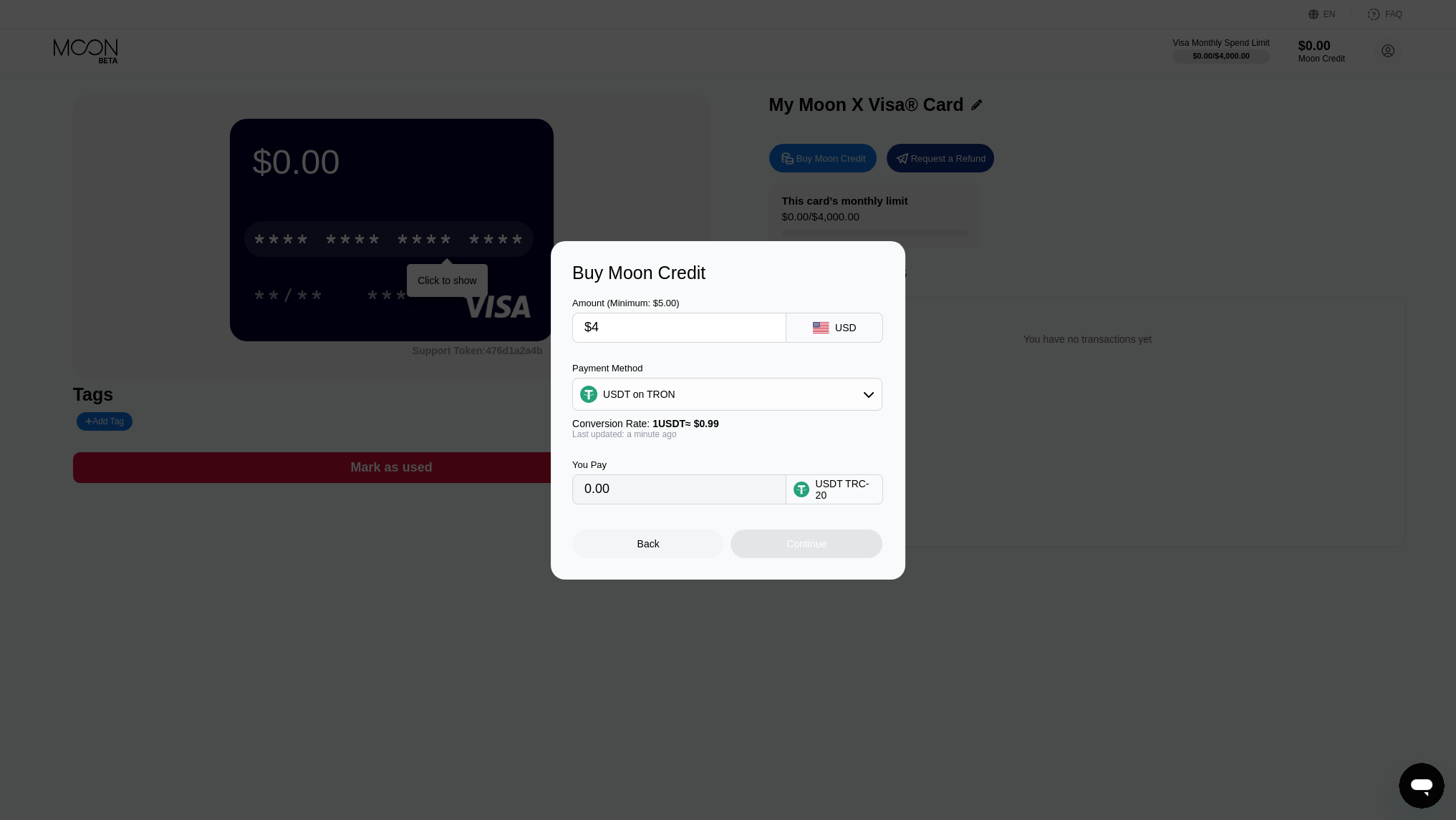
type input "4.04"
type input "$45"
type input "45.45"
type input "$45"
click at [789, 545] on div "Continue" at bounding box center [806, 544] width 40 height 12
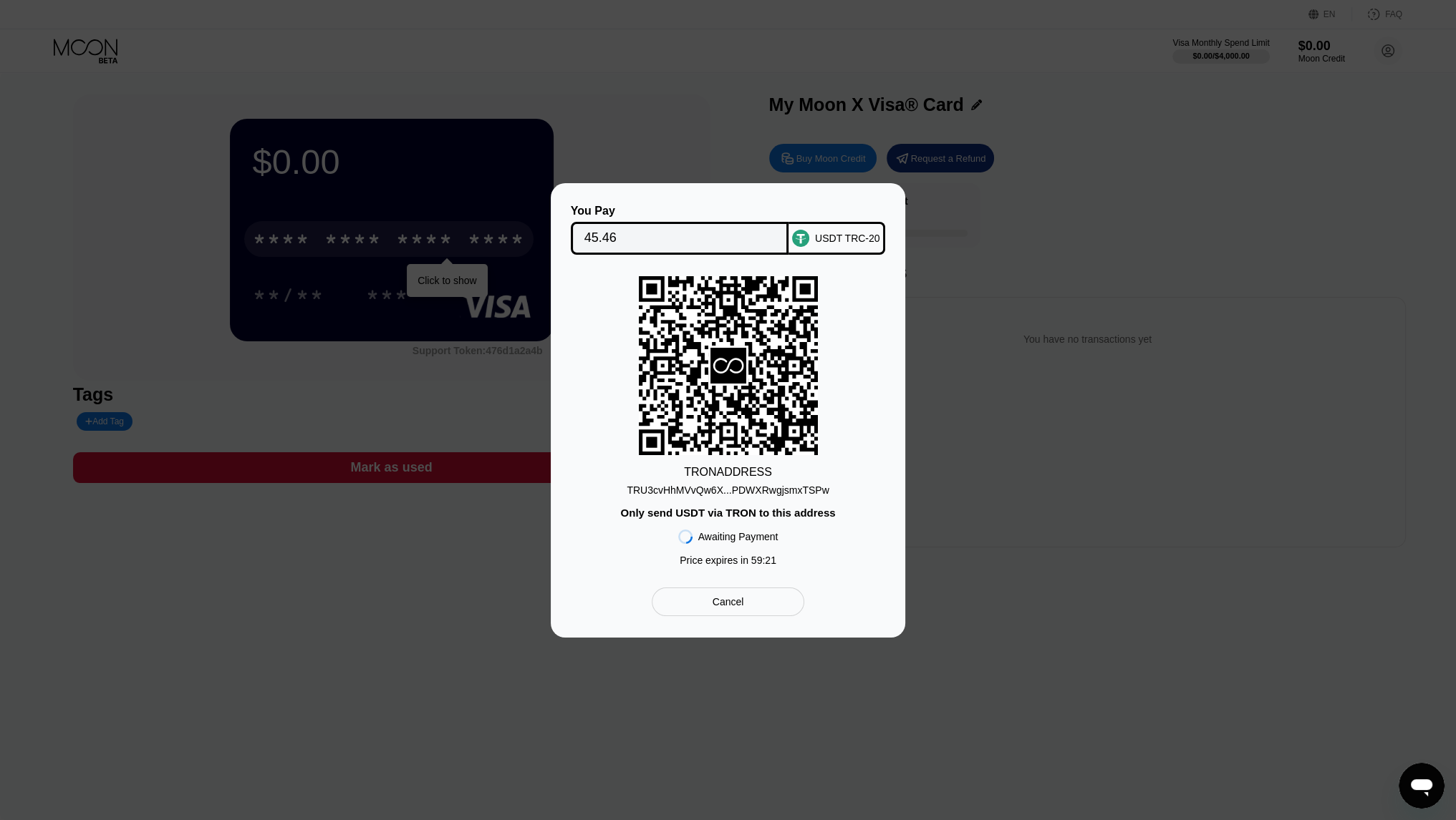
click at [837, 233] on div "USDT TRC-20" at bounding box center [848, 238] width 65 height 12
click at [820, 238] on div "USDT TRC-20" at bounding box center [848, 238] width 65 height 12
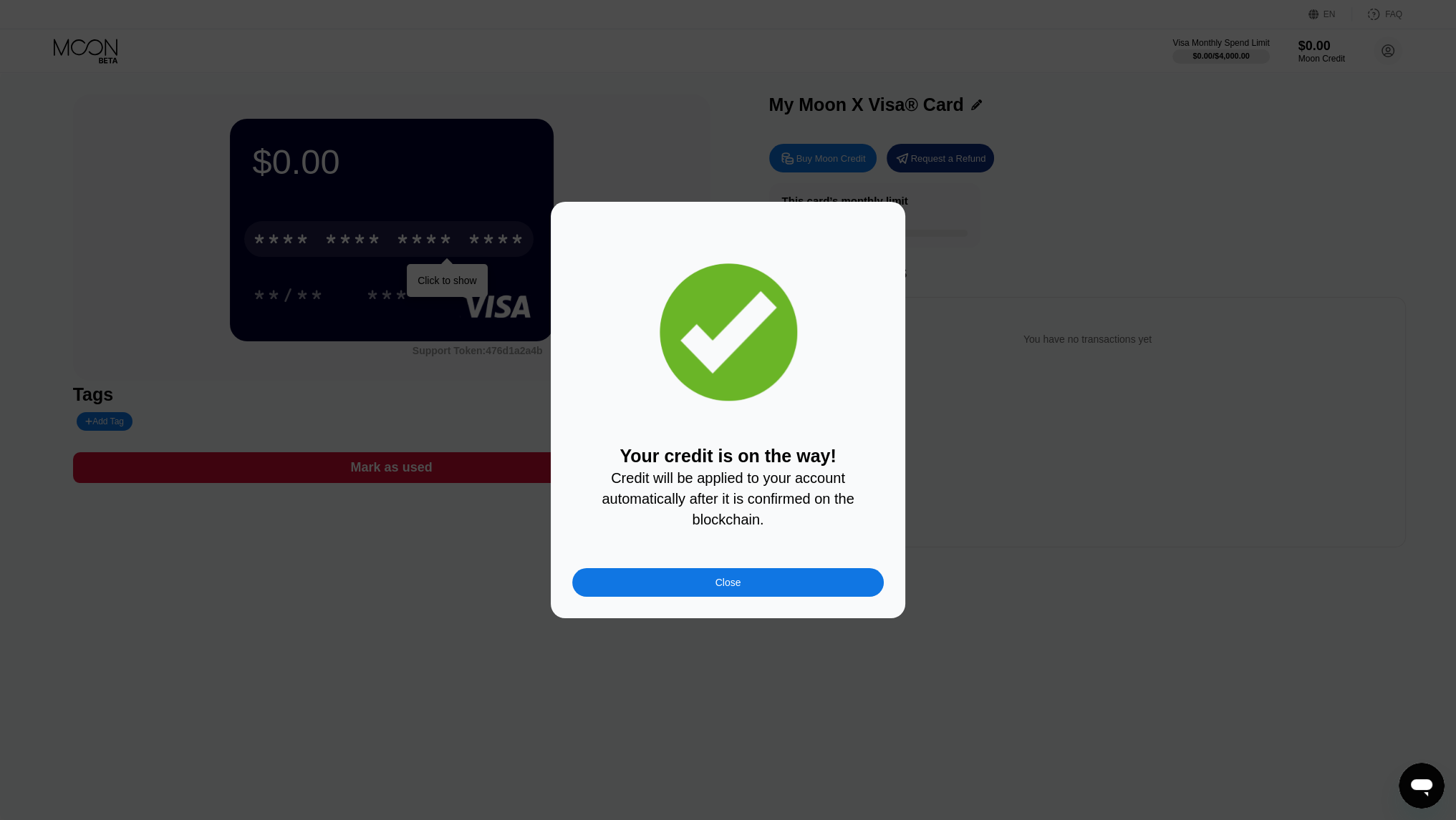
click at [723, 585] on div "Close" at bounding box center [728, 582] width 26 height 12
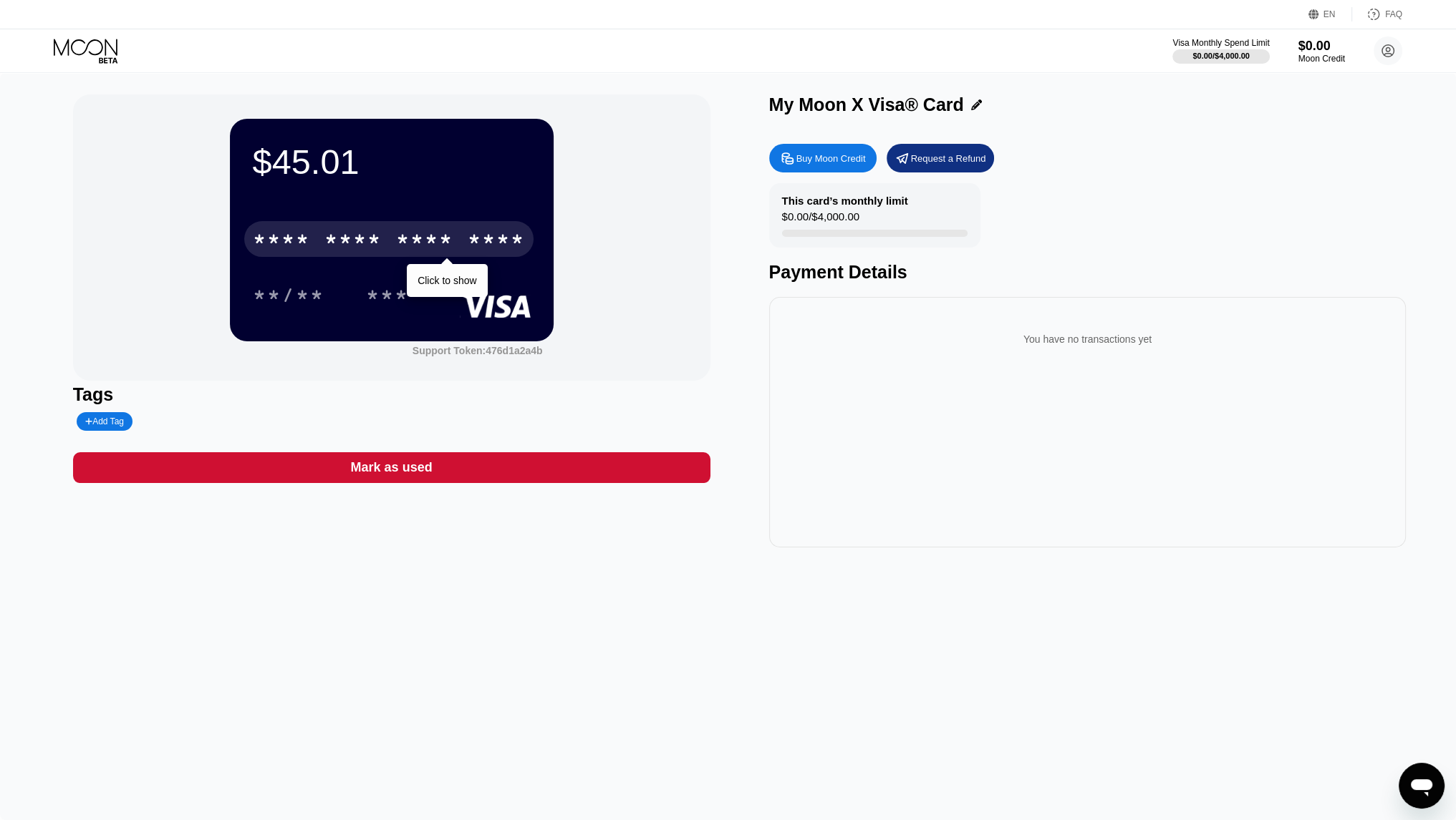
click at [318, 241] on div "* * * * * * * * * * * * ****" at bounding box center [388, 239] width 289 height 36
click at [446, 239] on div "* * * *" at bounding box center [425, 241] width 58 height 23
